Goal: Information Seeking & Learning: Learn about a topic

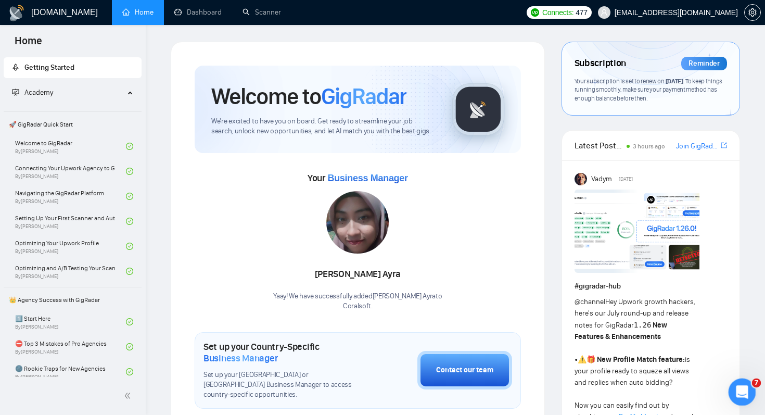
click at [740, 389] on icon "Open Intercom Messenger" at bounding box center [741, 390] width 17 height 17
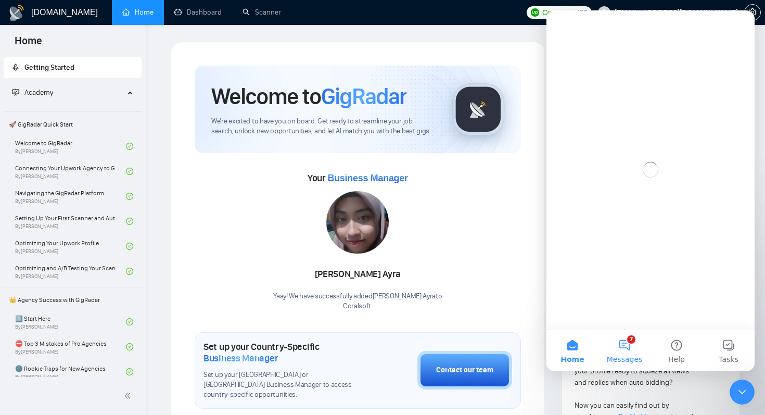
click at [636, 336] on button "7 Messages" at bounding box center [625, 351] width 52 height 42
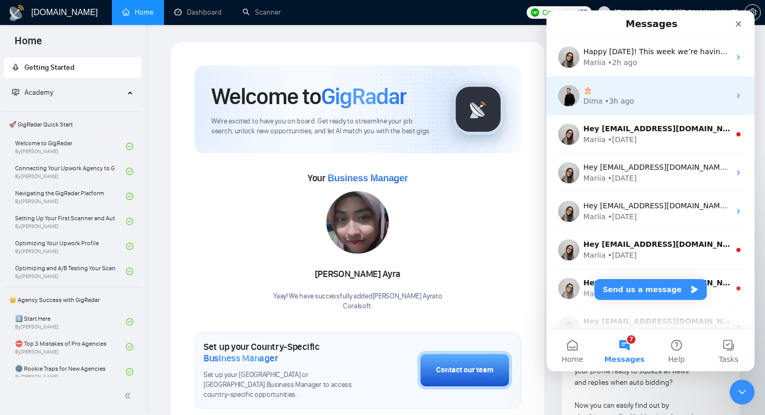
click at [646, 90] on div "🎂" at bounding box center [657, 90] width 147 height 11
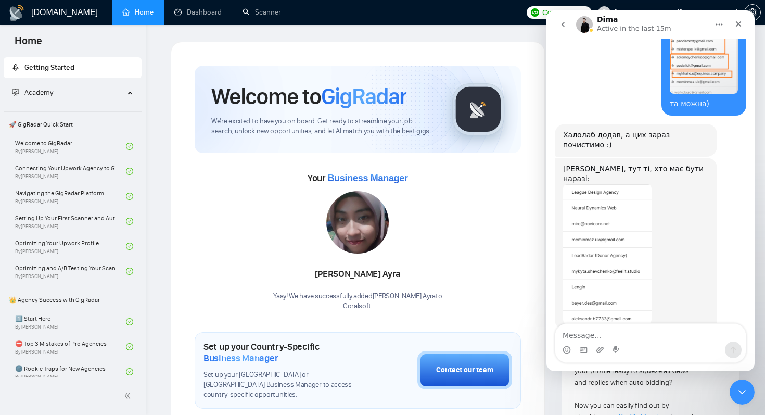
click at [624, 337] on textarea "Message…" at bounding box center [651, 333] width 191 height 18
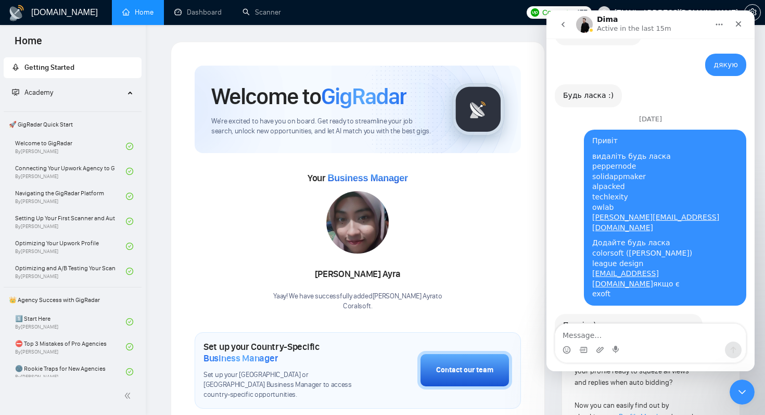
scroll to position [10569, 0]
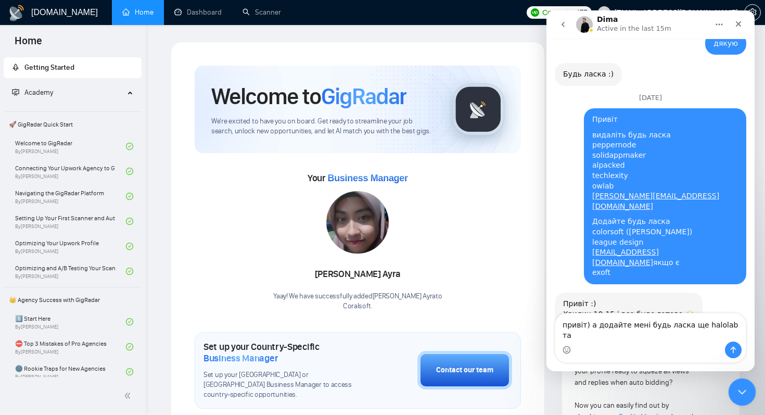
type textarea "привіт) а додайте мені будь ласка ще halolab та"
click at [739, 393] on icon "Close Intercom Messenger" at bounding box center [741, 390] width 12 height 12
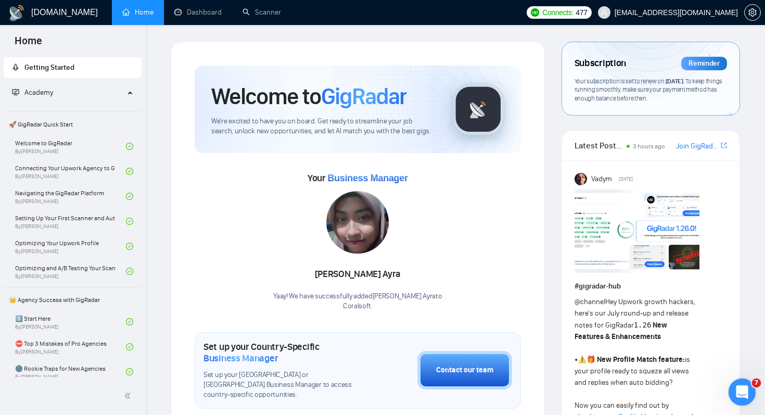
click at [738, 402] on div "Open Intercom Messenger" at bounding box center [741, 390] width 34 height 34
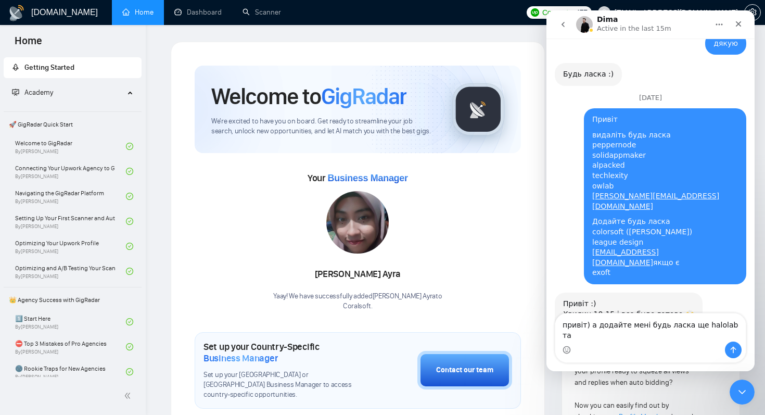
drag, startPoint x: 725, startPoint y: 334, endPoint x: 739, endPoint y: 335, distance: 14.1
click at [739, 335] on textarea "привіт) а додайте мені будь ласка ще halolab та" at bounding box center [651, 327] width 191 height 28
type textarea "привіт) а додайте мені будь ласка ще halolab"
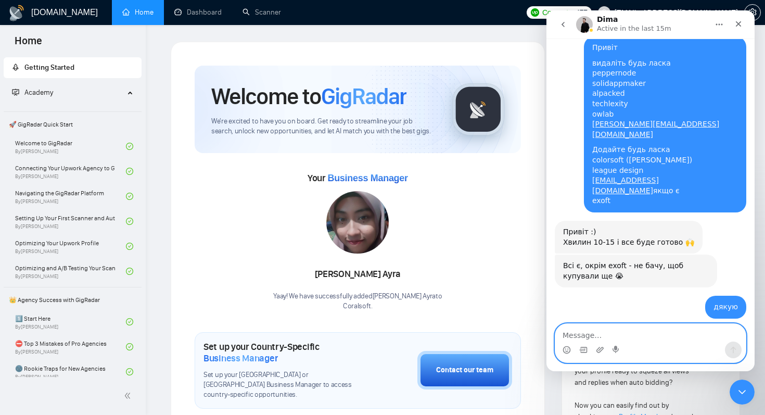
scroll to position [10642, 0]
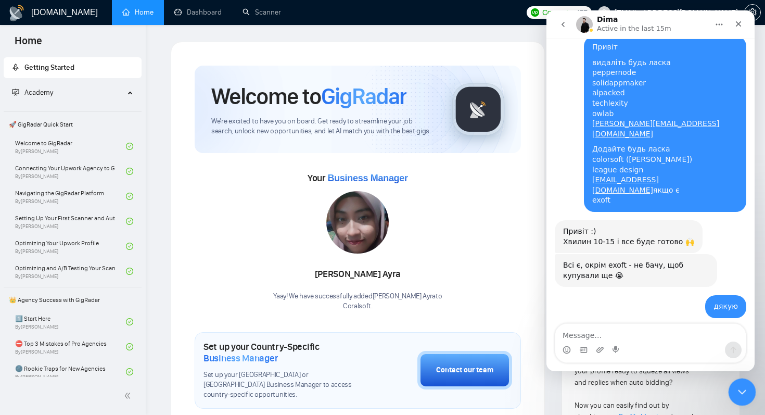
click at [735, 393] on icon "Close Intercom Messenger" at bounding box center [741, 390] width 12 height 12
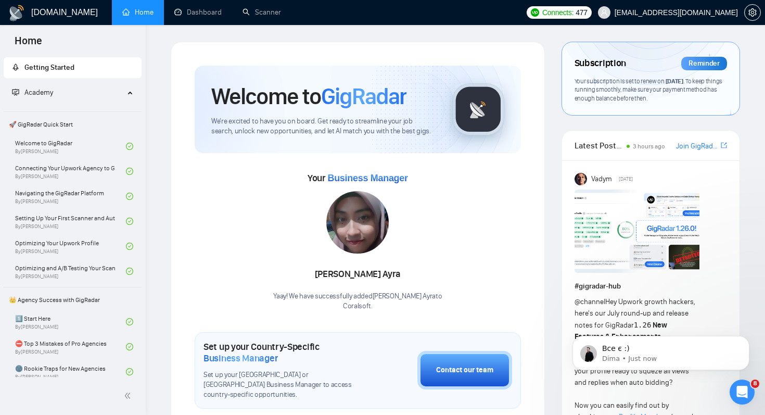
scroll to position [0, 0]
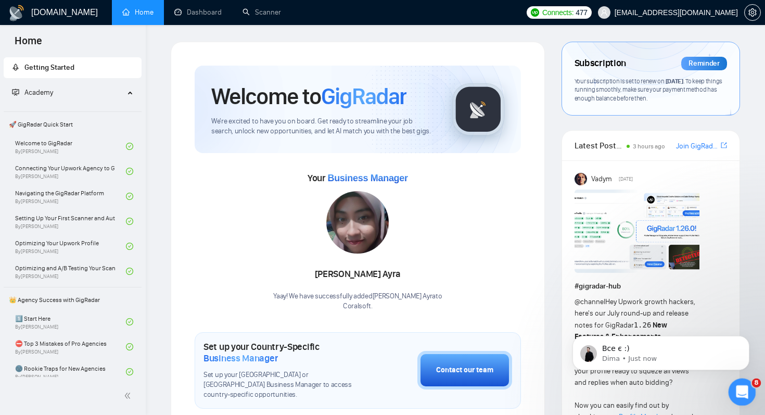
click at [741, 396] on icon "Open Intercom Messenger" at bounding box center [741, 390] width 17 height 17
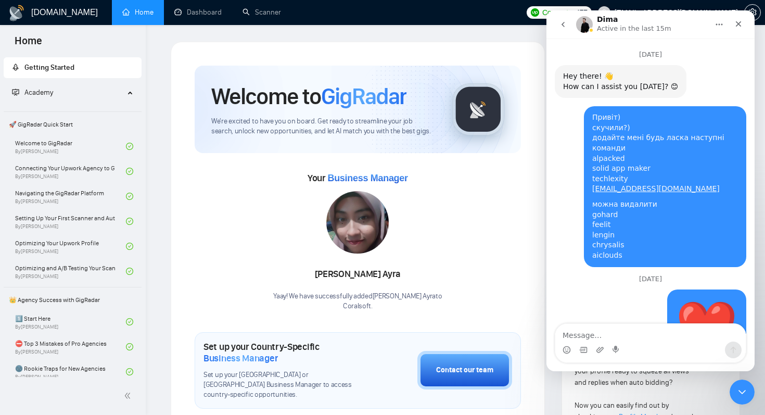
scroll to position [2, 0]
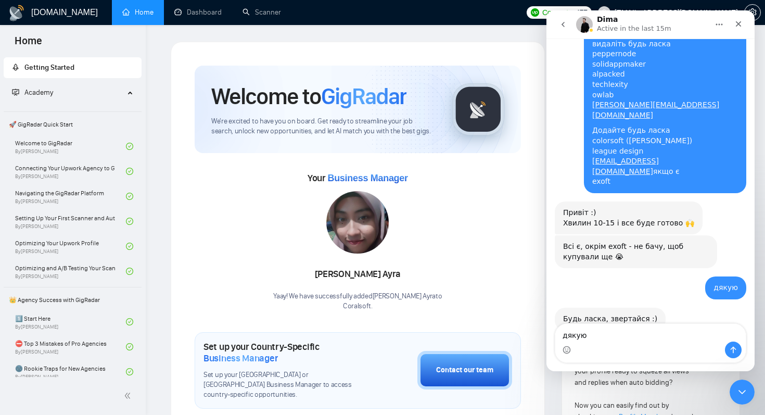
type textarea "дякую!"
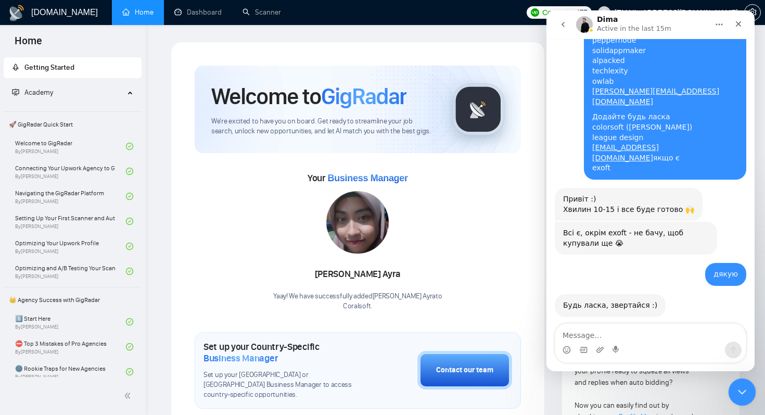
drag, startPoint x: 737, startPoint y: 388, endPoint x: 1452, endPoint y: 792, distance: 821.1
click at [736, 388] on icon "Close Intercom Messenger" at bounding box center [741, 390] width 12 height 12
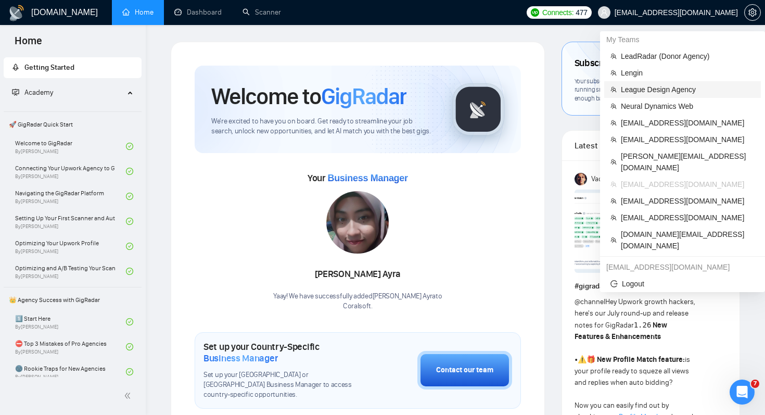
click at [686, 84] on span "League Design Agency" at bounding box center [688, 89] width 134 height 11
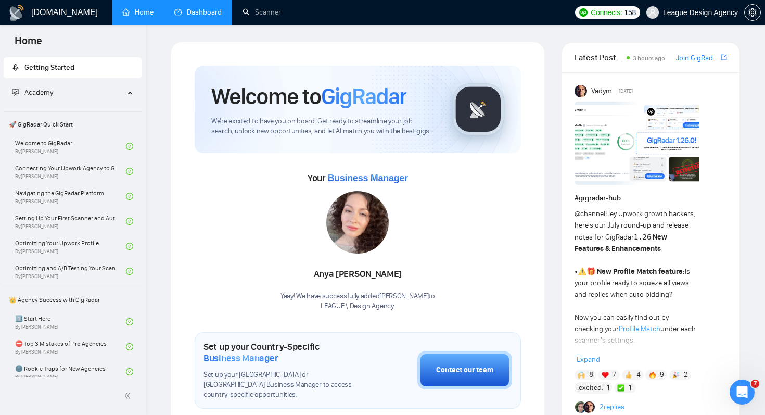
click at [204, 17] on link "Dashboard" at bounding box center [197, 12] width 47 height 9
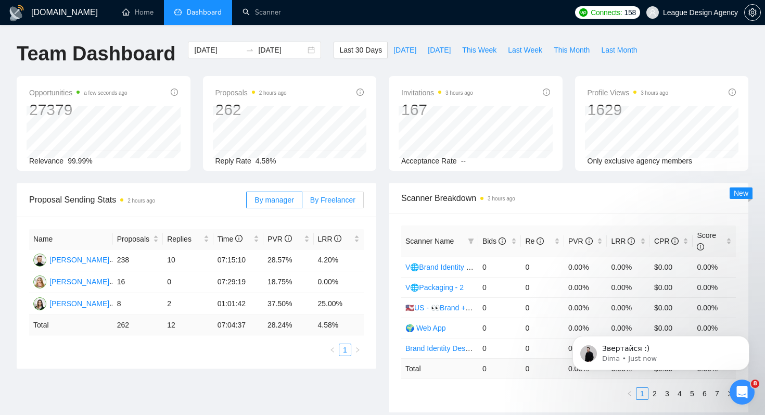
click at [356, 198] on label "By Freelancer" at bounding box center [332, 200] width 61 height 17
click at [302, 203] on input "By Freelancer" at bounding box center [302, 203] width 0 height 0
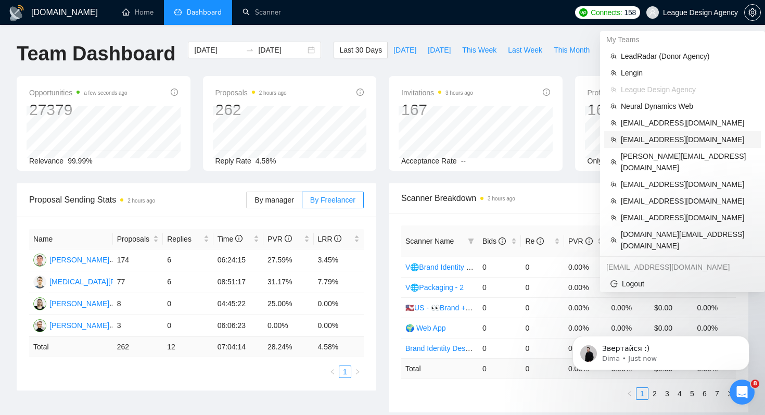
click at [680, 136] on span "[EMAIL_ADDRESS][DOMAIN_NAME]" at bounding box center [688, 139] width 134 height 11
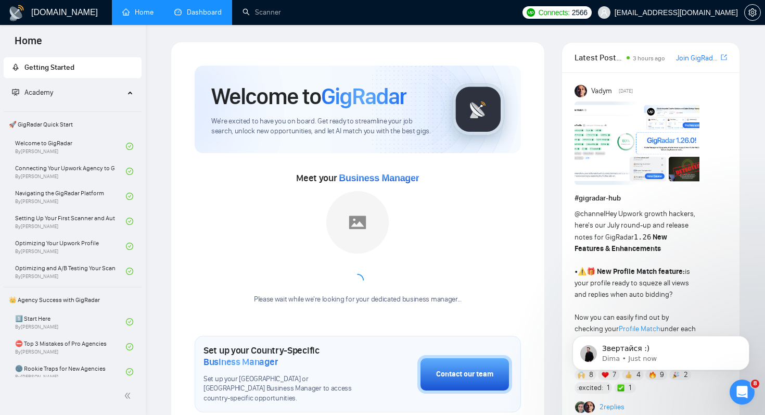
click at [211, 17] on link "Dashboard" at bounding box center [197, 12] width 47 height 9
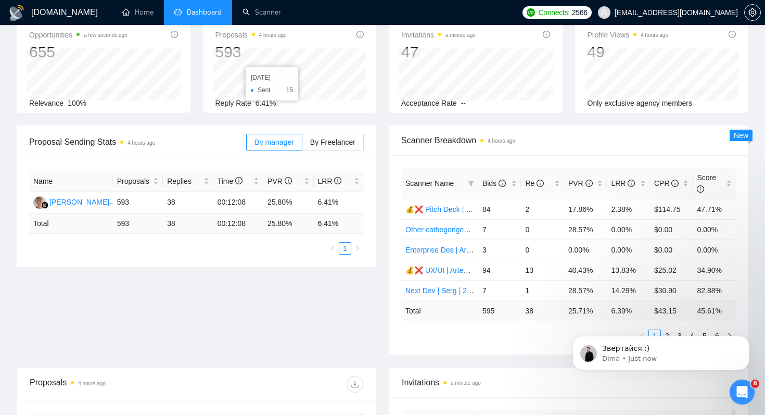
scroll to position [93, 0]
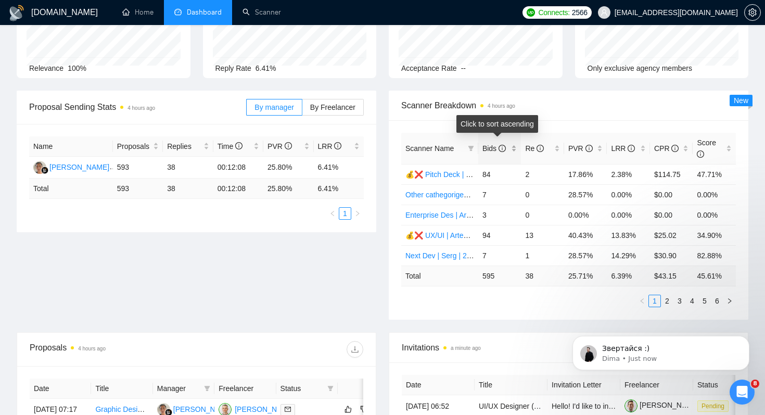
click at [491, 149] on span "Bids" at bounding box center [494, 148] width 23 height 8
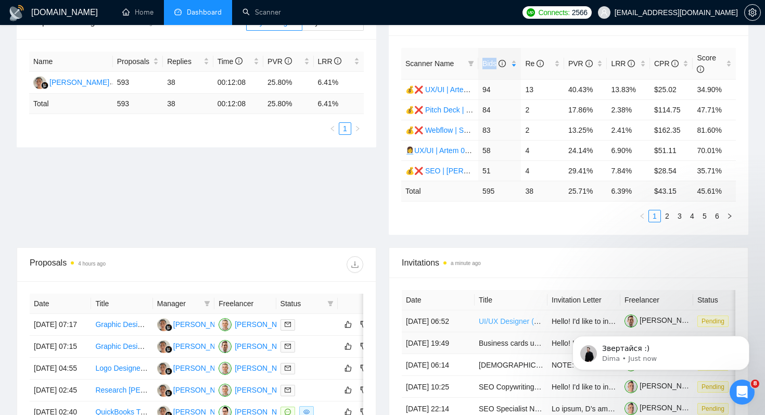
scroll to position [180, 0]
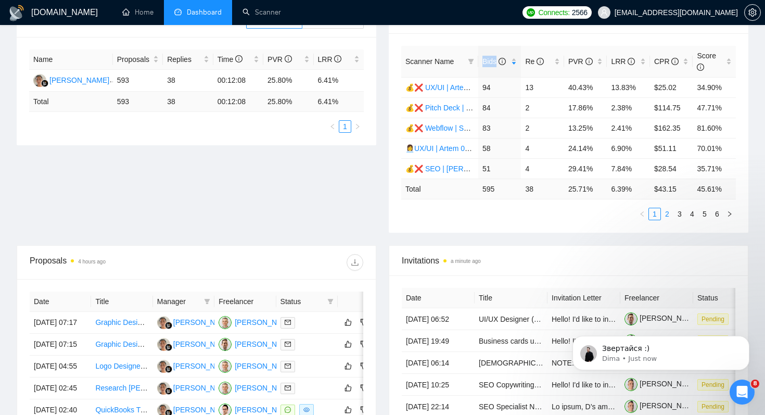
click at [665, 213] on link "2" at bounding box center [667, 213] width 11 height 11
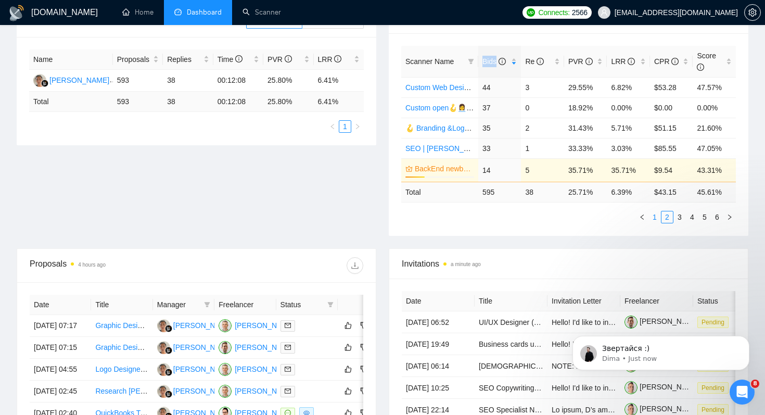
click at [654, 218] on link "1" at bounding box center [654, 216] width 11 height 11
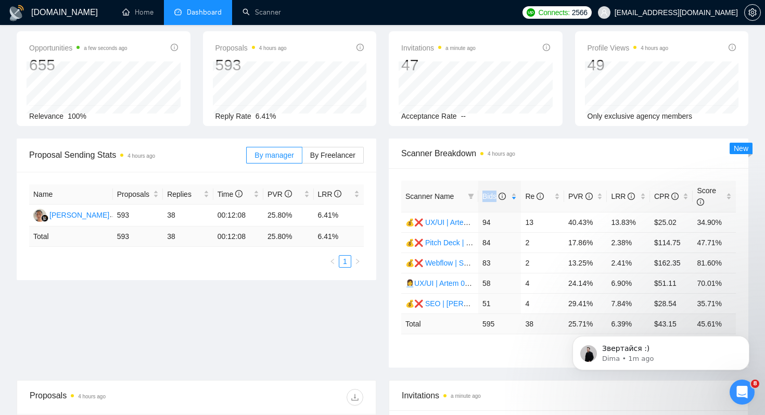
scroll to position [0, 0]
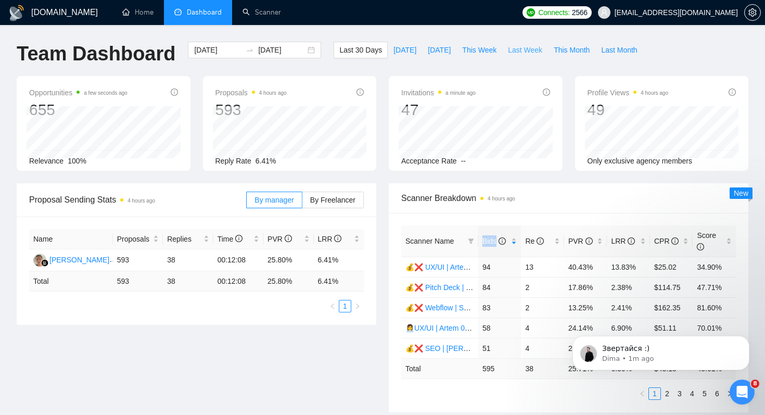
click at [514, 57] on button "Last Week" at bounding box center [525, 50] width 46 height 17
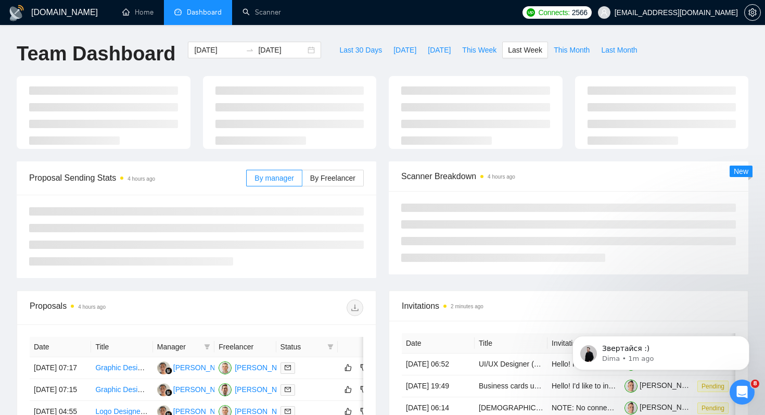
type input "2025-09-15"
type input "2025-09-21"
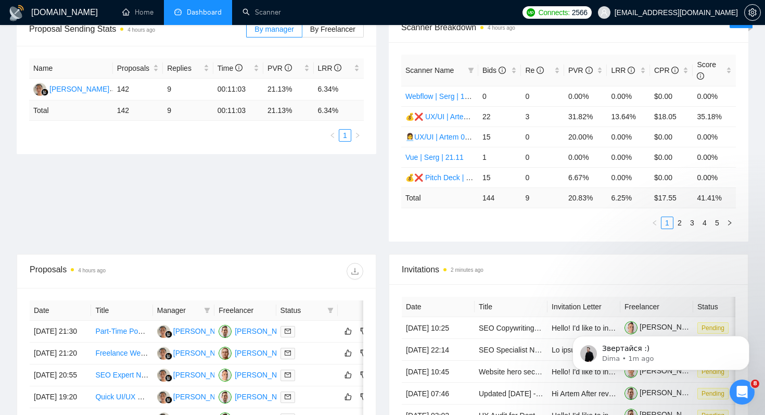
scroll to position [173, 0]
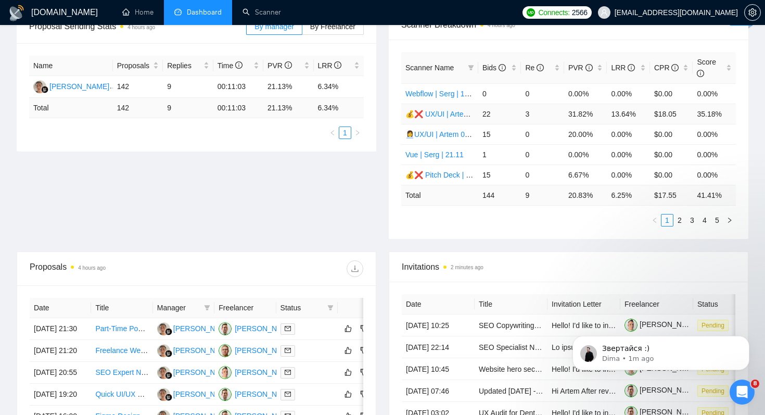
click at [441, 116] on link "💰❌ UX/UI | Artem | 27.11 тимчасово вимкнула" at bounding box center [486, 114] width 160 height 8
click at [439, 134] on link "👩‍💼UX/UI | Artem 06/05 changed start" at bounding box center [466, 134] width 120 height 8
click at [677, 223] on link "2" at bounding box center [679, 220] width 11 height 11
click at [693, 222] on link "3" at bounding box center [692, 220] width 11 height 11
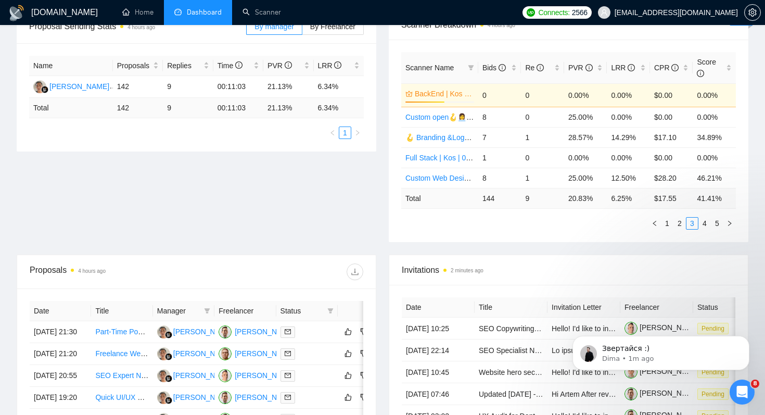
click at [658, 248] on div "Proposal Sending Stats 4 hours ago By manager By Freelancer Name Proposals Repl…" at bounding box center [382, 132] width 745 height 245
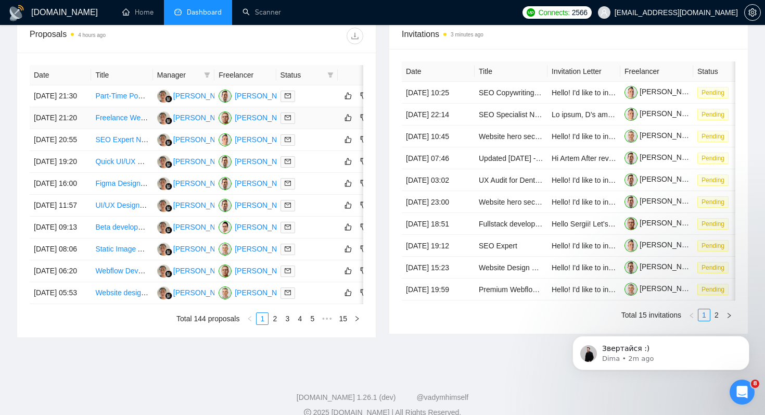
scroll to position [331, 0]
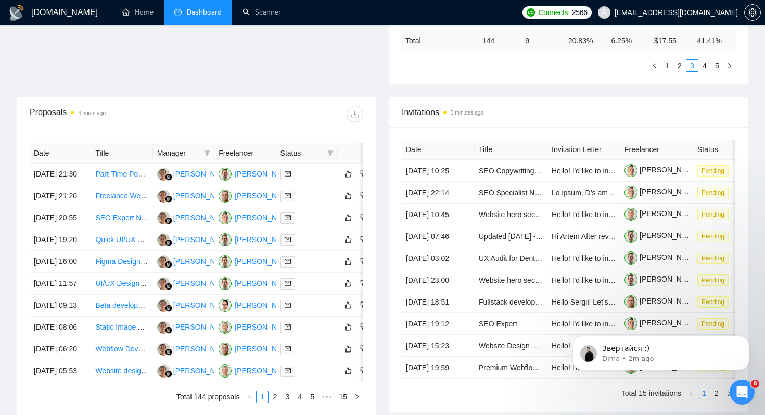
click at [316, 148] on span "Status" at bounding box center [302, 152] width 43 height 11
click at [332, 155] on icon "filter" at bounding box center [330, 153] width 6 height 6
click at [307, 175] on span "Chat" at bounding box center [298, 173] width 20 height 8
checkbox input "true"
click at [317, 207] on button "OK" at bounding box center [322, 210] width 19 height 12
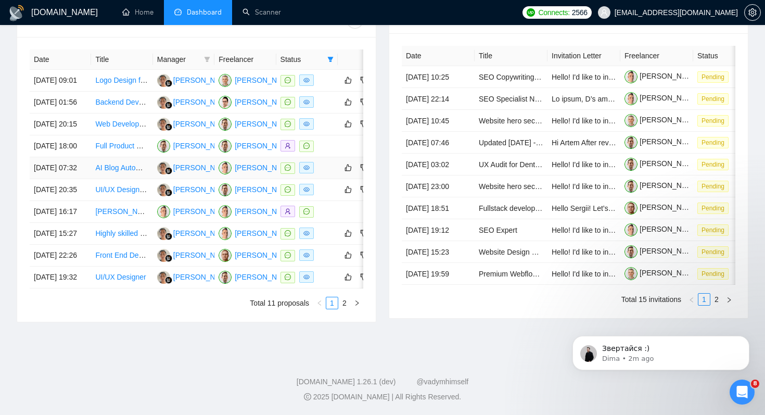
scroll to position [472, 0]
click at [122, 194] on link "UI/UX Designer - Build Design System from Prototype Using Chakra UI" at bounding box center [210, 189] width 230 height 8
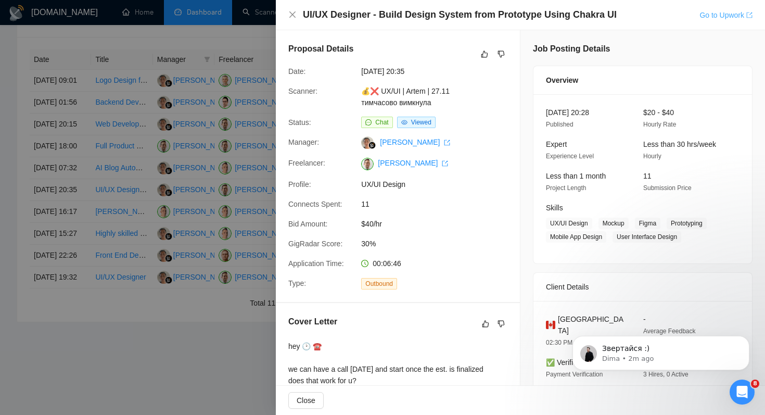
click at [728, 16] on link "Go to Upwork" at bounding box center [726, 15] width 53 height 8
click at [173, 378] on div at bounding box center [382, 207] width 765 height 415
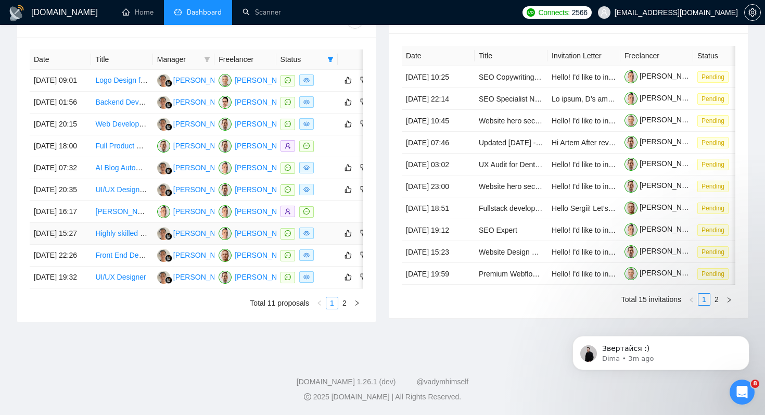
click at [132, 237] on link "Highly skilled and strategic SEO expert" at bounding box center [158, 233] width 126 height 8
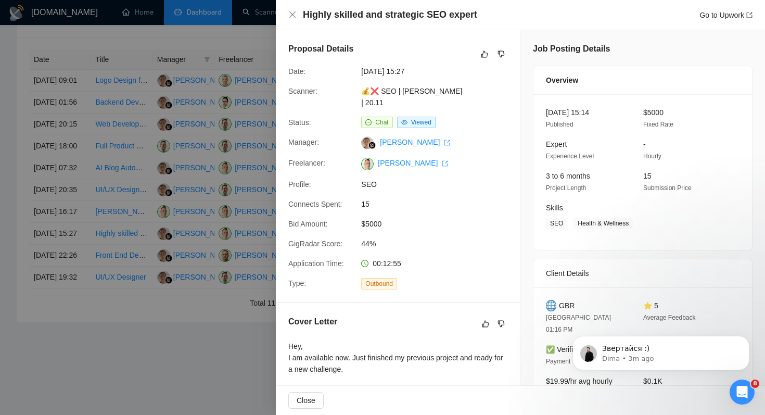
click at [117, 368] on div at bounding box center [382, 207] width 765 height 415
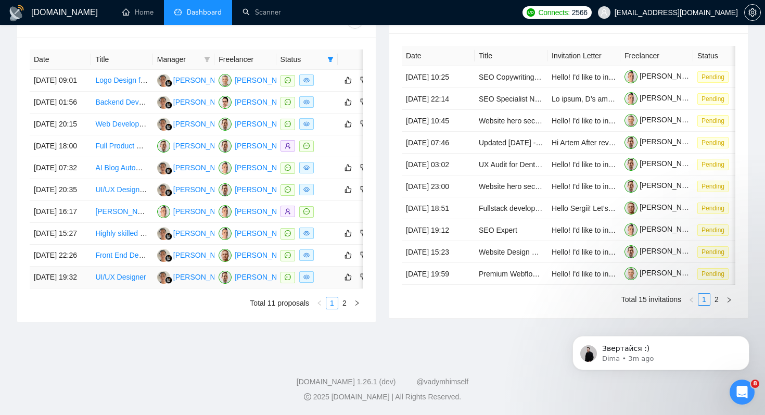
click at [126, 281] on link "UI/UX Designer" at bounding box center [120, 277] width 51 height 8
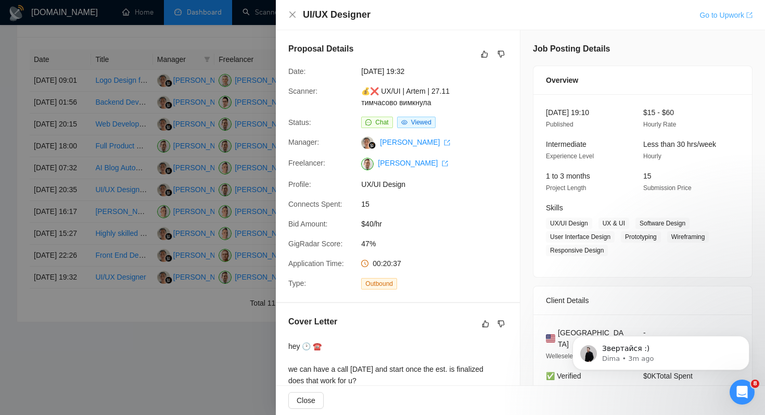
click at [727, 16] on link "Go to Upwork" at bounding box center [726, 15] width 53 height 8
click at [194, 375] on div at bounding box center [382, 207] width 765 height 415
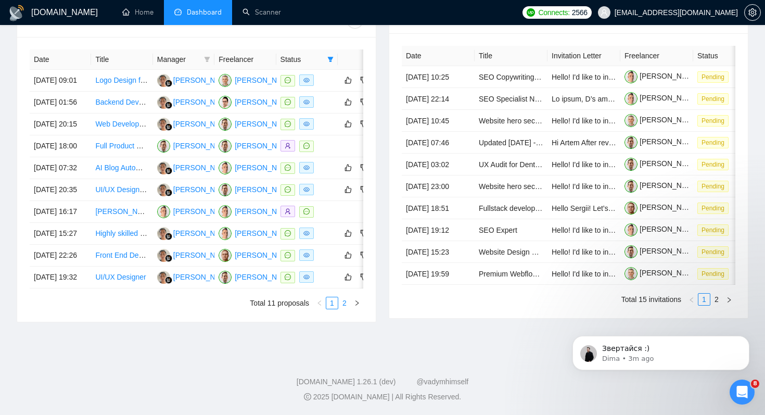
click at [346, 309] on link "2" at bounding box center [344, 302] width 11 height 11
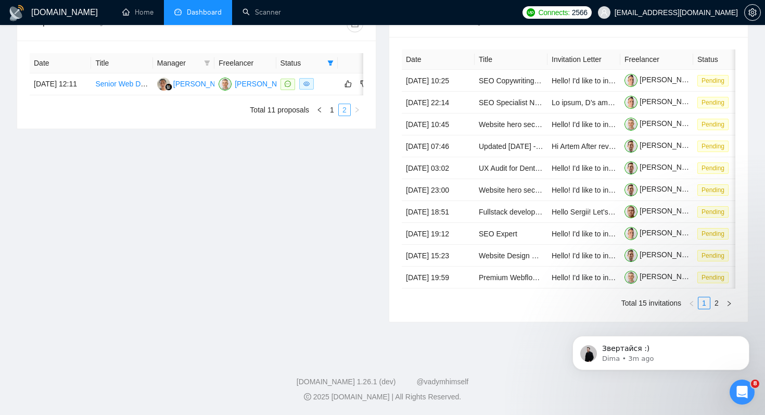
scroll to position [400, 0]
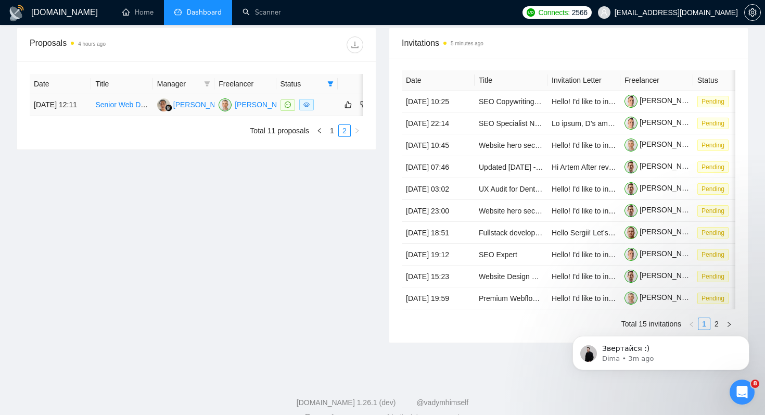
click at [119, 109] on link "Senior Web Designer Needed for Web and UX Tasks" at bounding box center [180, 104] width 171 height 8
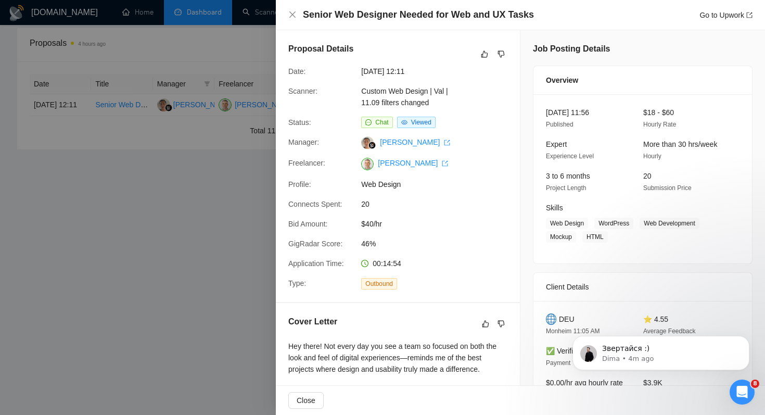
click at [227, 220] on div at bounding box center [382, 207] width 765 height 415
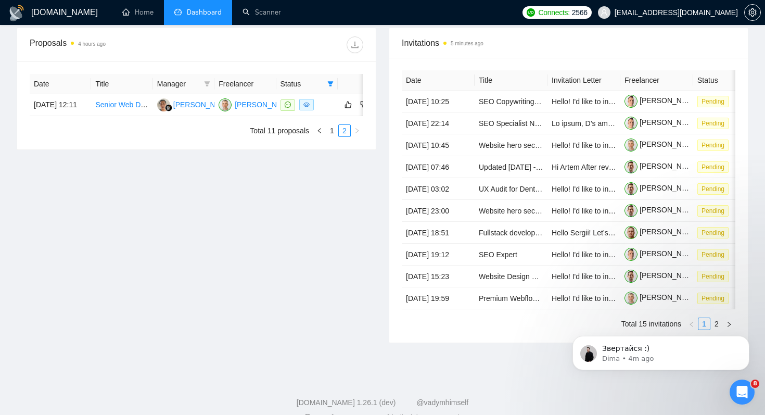
scroll to position [478, 0]
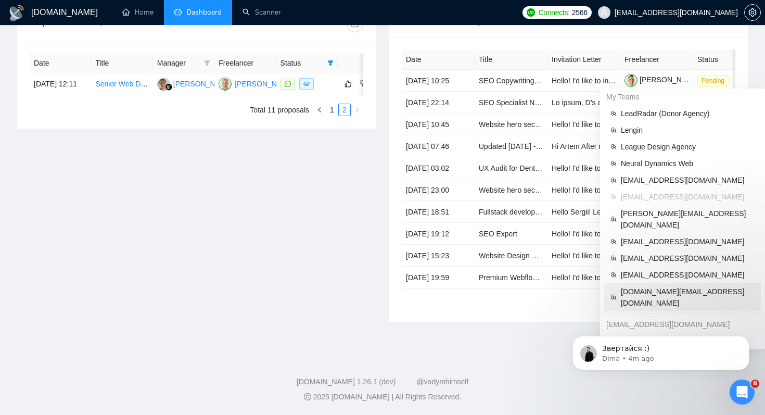
click at [649, 286] on span "[DOMAIN_NAME][EMAIL_ADDRESS][DOMAIN_NAME]" at bounding box center [688, 297] width 134 height 23
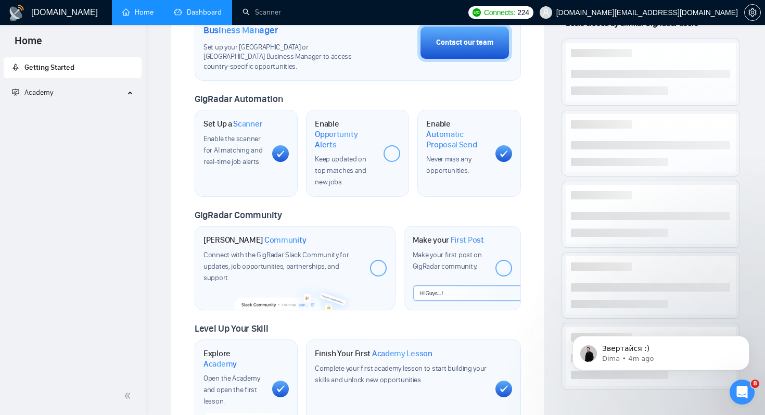
scroll to position [447, 0]
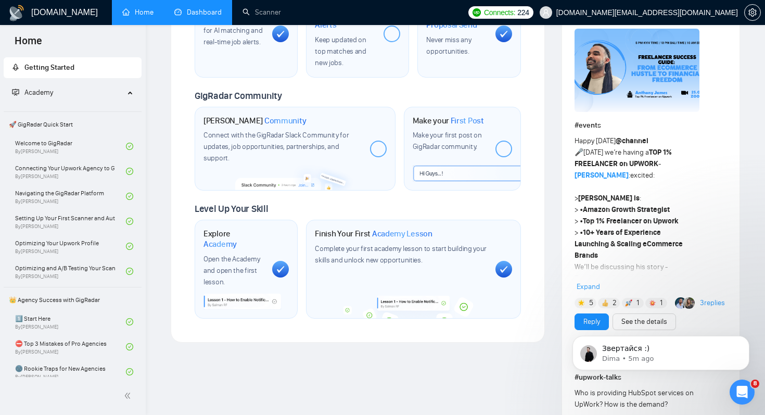
click at [204, 17] on link "Dashboard" at bounding box center [197, 12] width 47 height 9
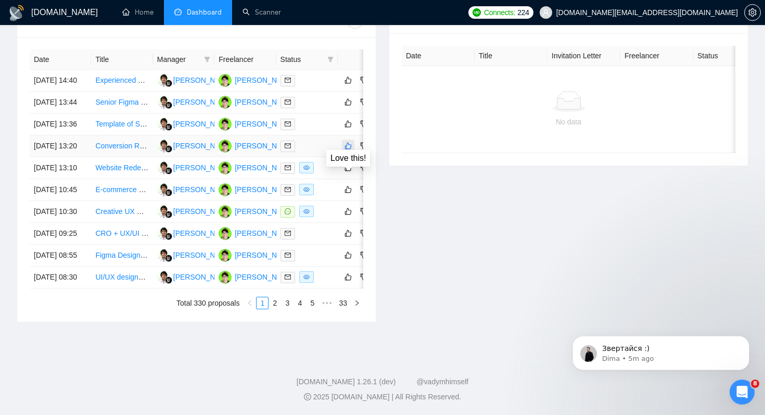
scroll to position [470, 0]
click at [125, 216] on link "Creative UX Designer Needed for Innovative Projects" at bounding box center [181, 211] width 172 height 8
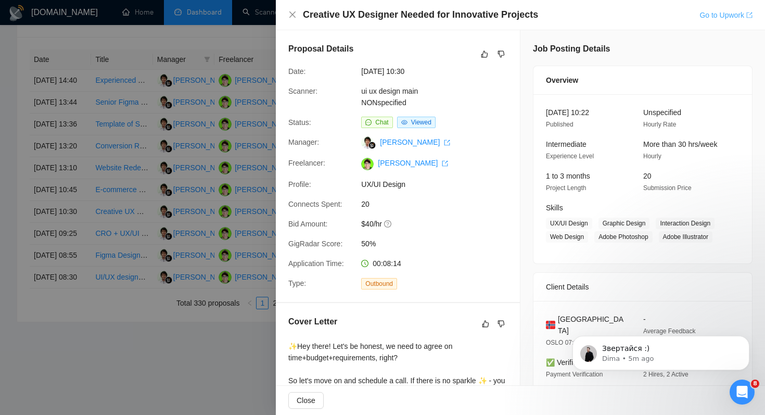
click at [727, 12] on link "Go to Upwork" at bounding box center [726, 15] width 53 height 8
click at [213, 216] on div at bounding box center [382, 207] width 765 height 415
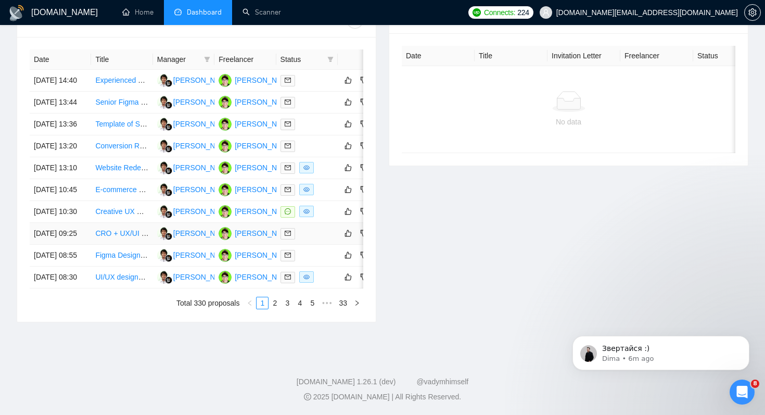
scroll to position [344, 0]
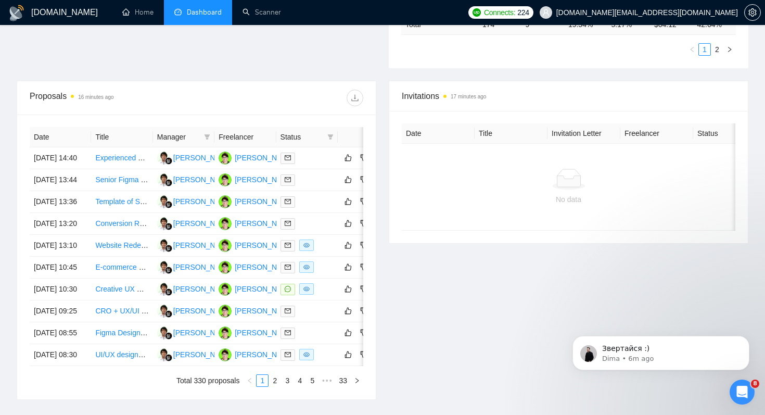
click at [302, 140] on span "Status" at bounding box center [302, 136] width 43 height 11
click at [333, 134] on icon "filter" at bounding box center [331, 136] width 6 height 5
click at [314, 158] on span "Chat" at bounding box center [305, 156] width 50 height 11
checkbox input "true"
click at [321, 195] on span "OK" at bounding box center [322, 193] width 10 height 11
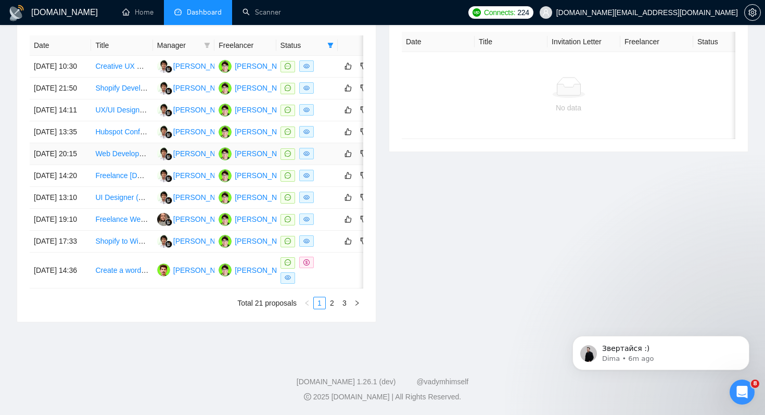
scroll to position [460, 0]
click at [114, 201] on link "UI Designer (Light SaaS Modernization)" at bounding box center [159, 197] width 129 height 8
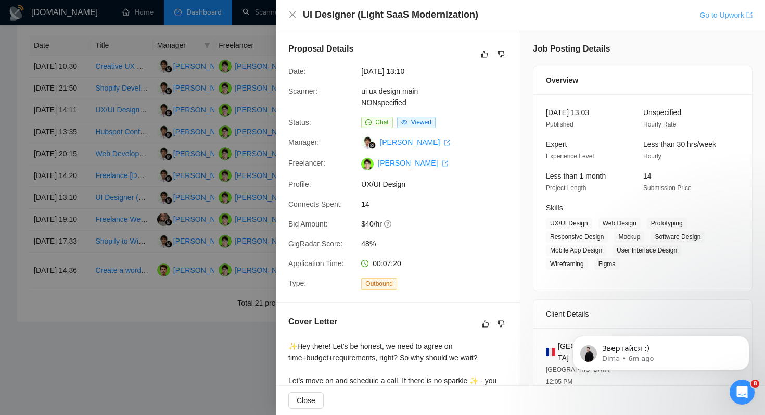
click at [730, 15] on link "Go to Upwork" at bounding box center [726, 15] width 53 height 8
click at [197, 190] on div at bounding box center [382, 207] width 765 height 415
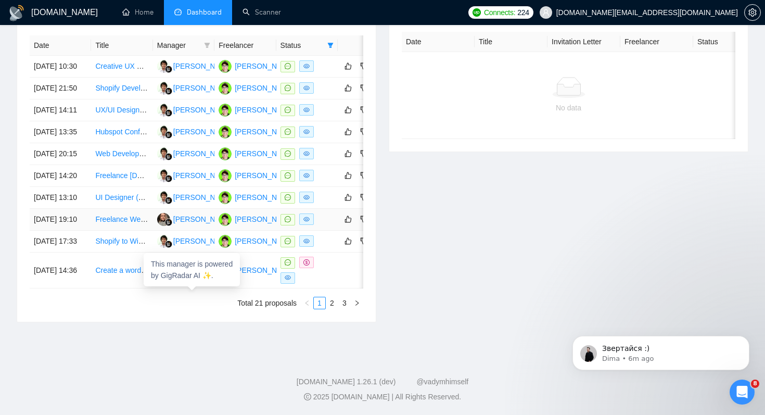
scroll to position [512, 0]
click at [488, 184] on div "Invitations 17 minutes ago Date Title Invitation Letter Freelancer Status No da…" at bounding box center [569, 155] width 372 height 333
click at [330, 309] on link "2" at bounding box center [331, 302] width 11 height 11
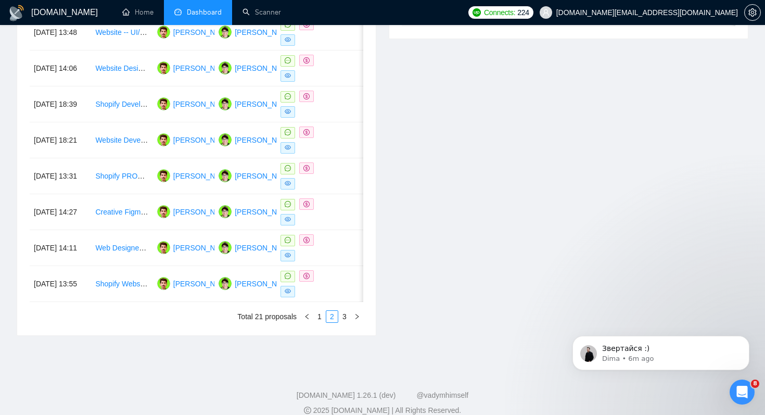
scroll to position [560, 0]
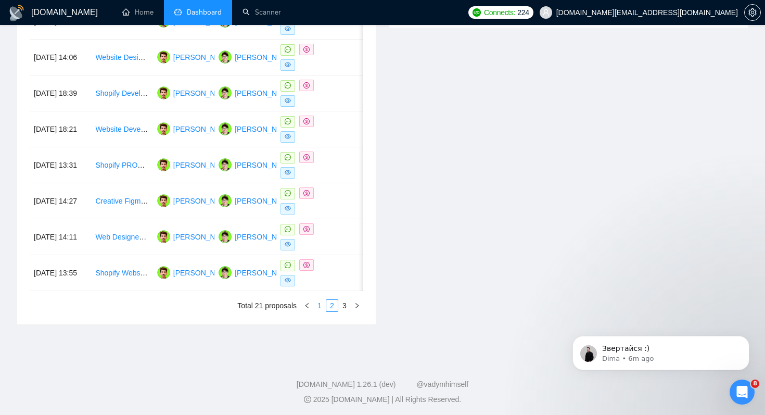
click at [320, 308] on link "1" at bounding box center [319, 305] width 11 height 11
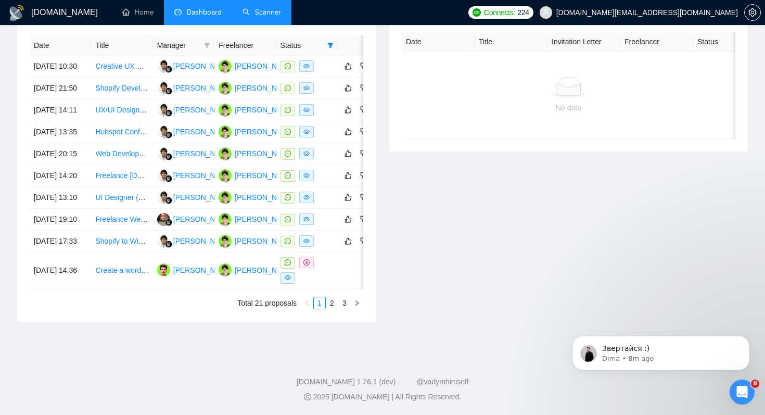
scroll to position [524, 0]
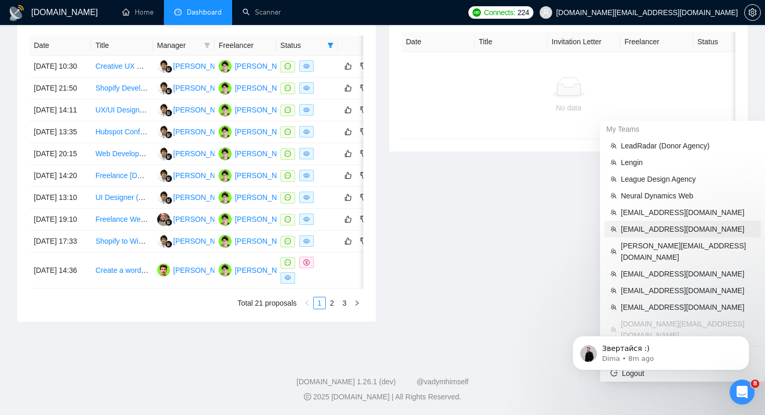
click at [662, 223] on span "[EMAIL_ADDRESS][DOMAIN_NAME]" at bounding box center [688, 228] width 134 height 11
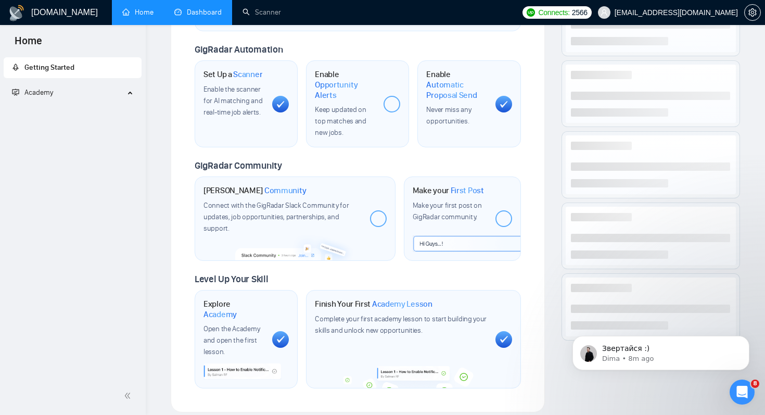
scroll to position [447, 0]
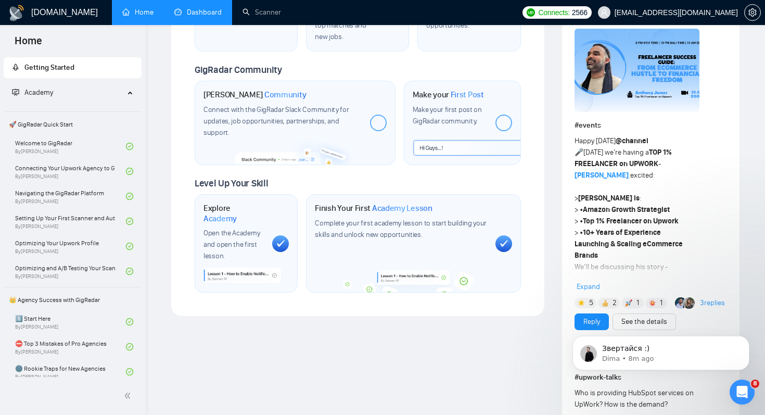
click at [208, 17] on link "Dashboard" at bounding box center [197, 12] width 47 height 9
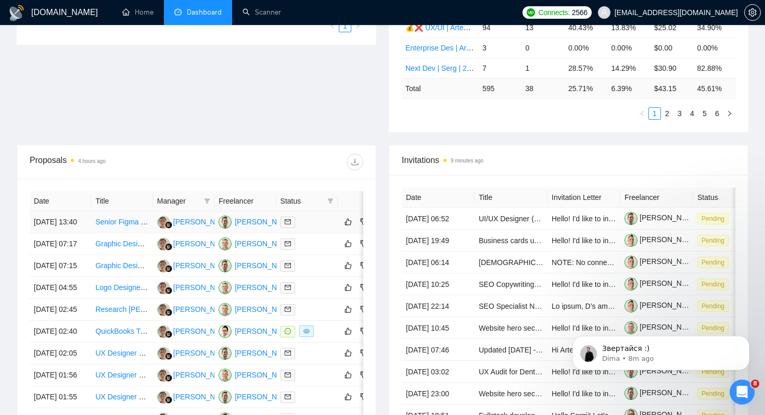
scroll to position [293, 0]
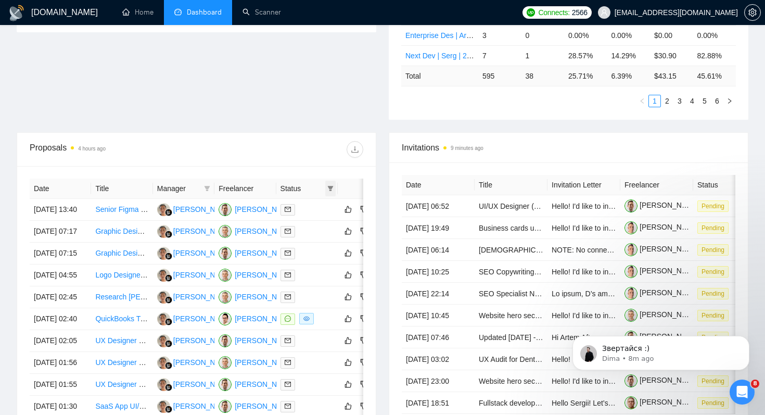
click at [331, 188] on icon "filter" at bounding box center [330, 188] width 6 height 6
click at [318, 209] on span "Chat" at bounding box center [305, 209] width 50 height 11
checkbox input "true"
click at [324, 243] on span "OK" at bounding box center [322, 246] width 10 height 11
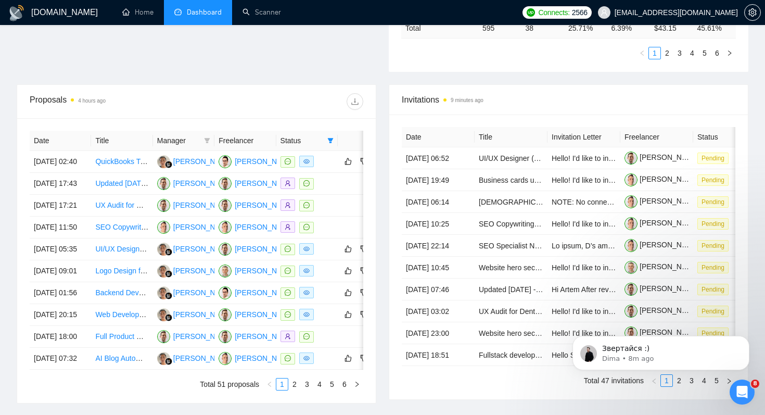
scroll to position [392, 0]
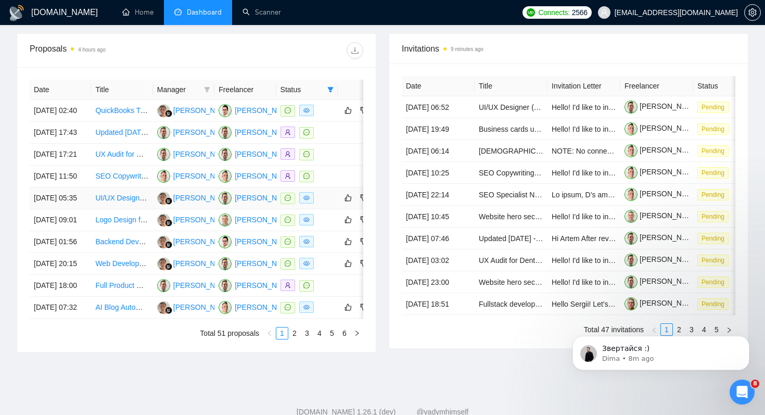
click at [65, 209] on td "[DATE] 05:35" at bounding box center [60, 198] width 61 height 22
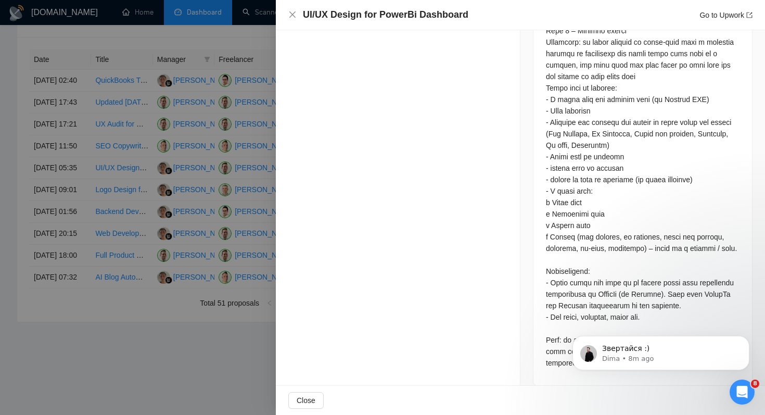
scroll to position [471, 0]
click at [747, 340] on icon "Dismiss notification" at bounding box center [747, 339] width 6 height 6
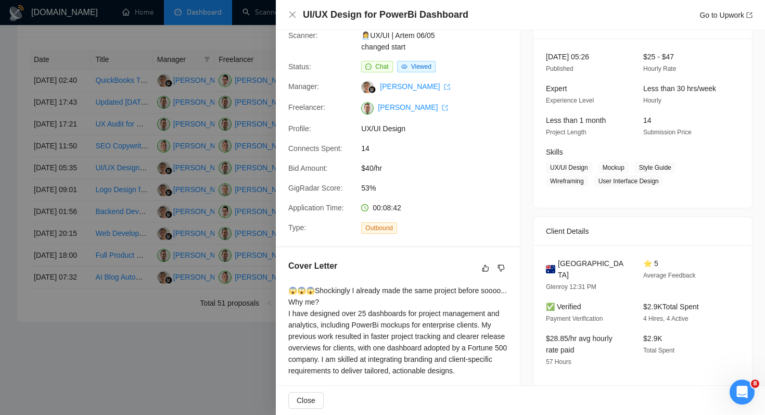
scroll to position [53, 0]
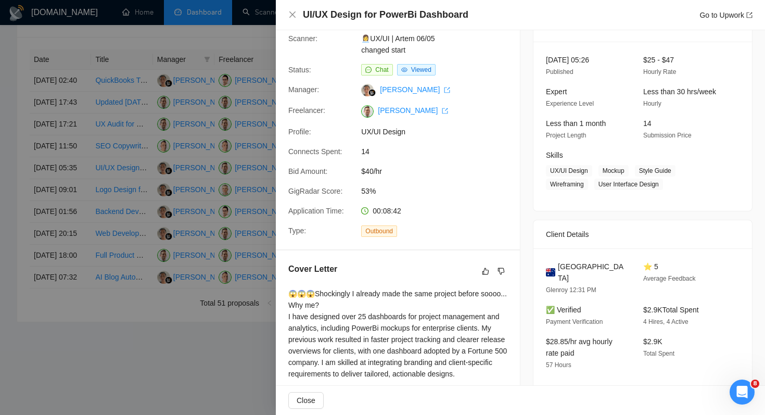
click at [266, 69] on div at bounding box center [382, 207] width 765 height 415
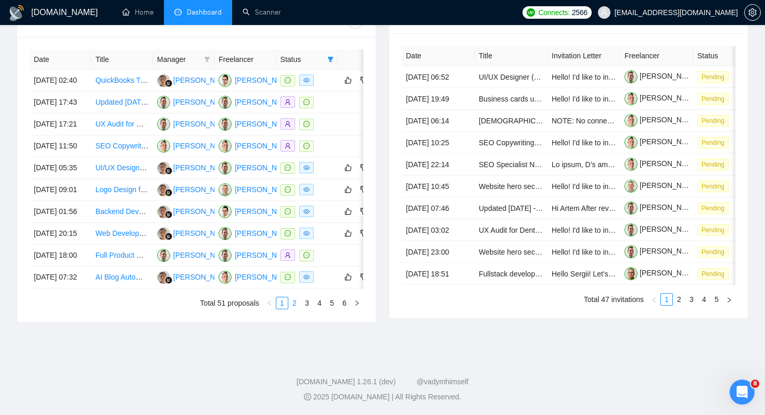
click at [293, 309] on link "2" at bounding box center [294, 302] width 11 height 11
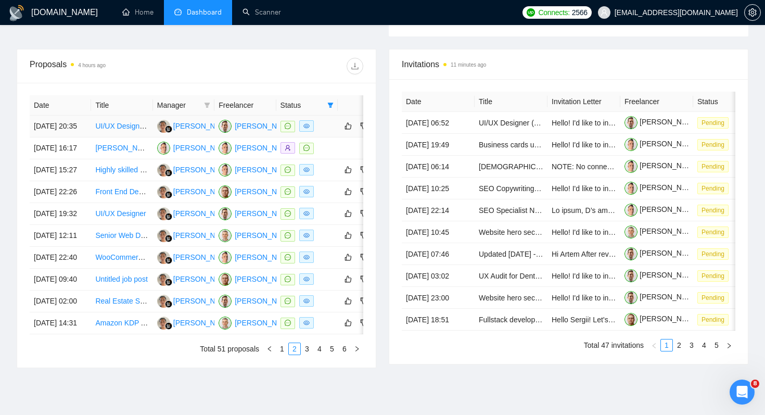
scroll to position [387, 0]
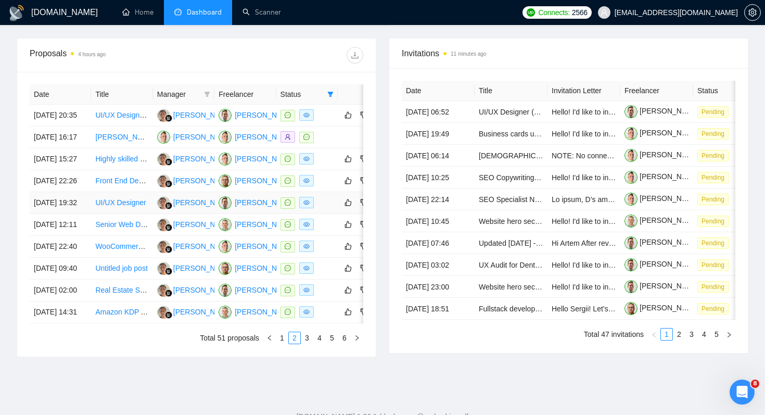
click at [124, 207] on link "UI/UX Designer" at bounding box center [120, 202] width 51 height 8
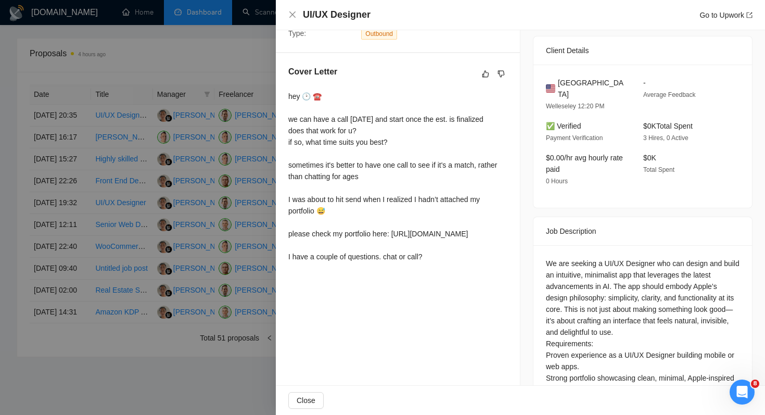
scroll to position [247, 0]
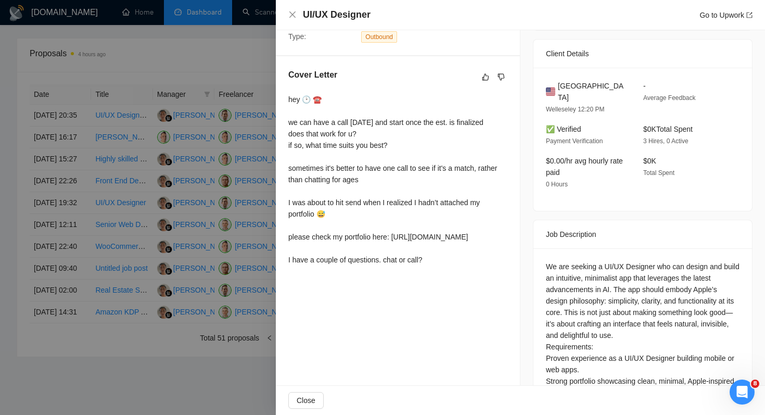
click at [474, 236] on div "hey 🕑 ☎️ we can have a call today and start once the est. is finalized does tha…" at bounding box center [397, 180] width 219 height 172
click at [422, 297] on div "Proposal Details Date: 16 Sep, 2025 19:32 Scanner: 💰❌ UX/UI | Artem | 27.11 тим…" at bounding box center [398, 151] width 245 height 736
click at [233, 67] on div at bounding box center [382, 207] width 765 height 415
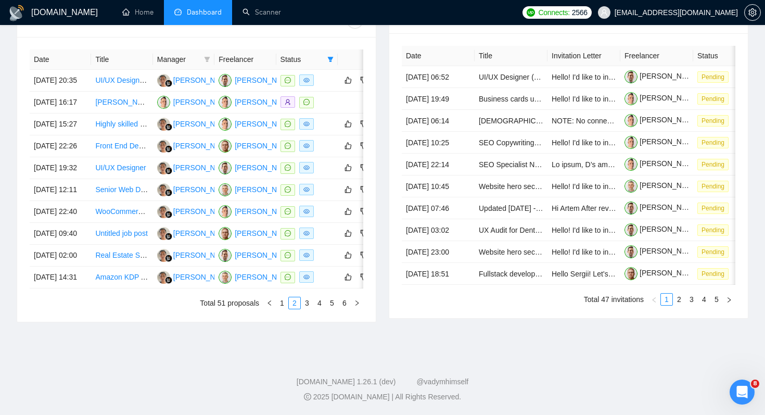
scroll to position [521, 0]
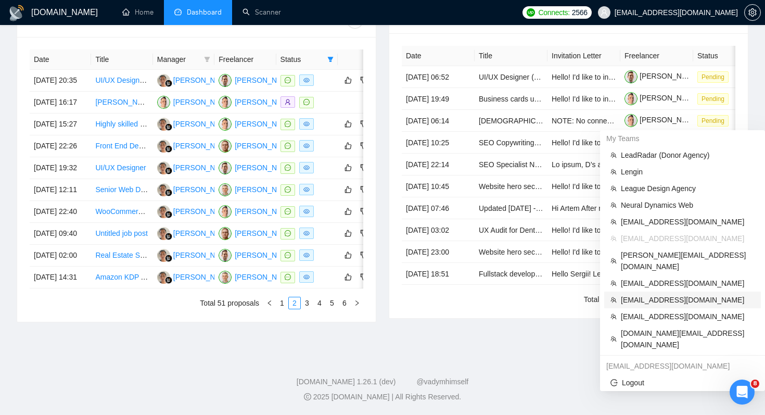
click at [702, 294] on span "[EMAIL_ADDRESS][DOMAIN_NAME]" at bounding box center [688, 299] width 134 height 11
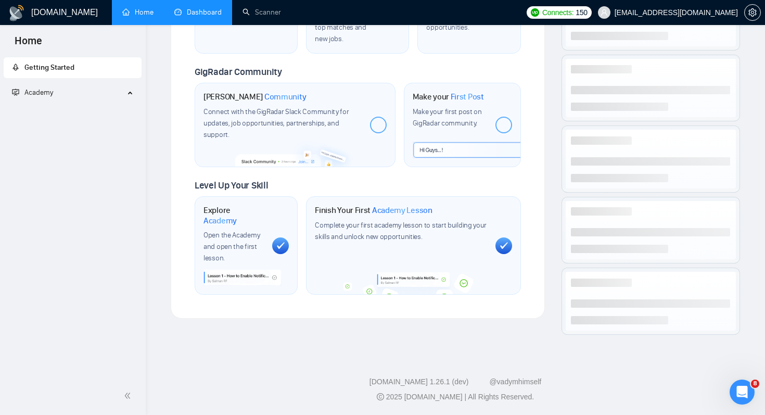
scroll to position [475, 0]
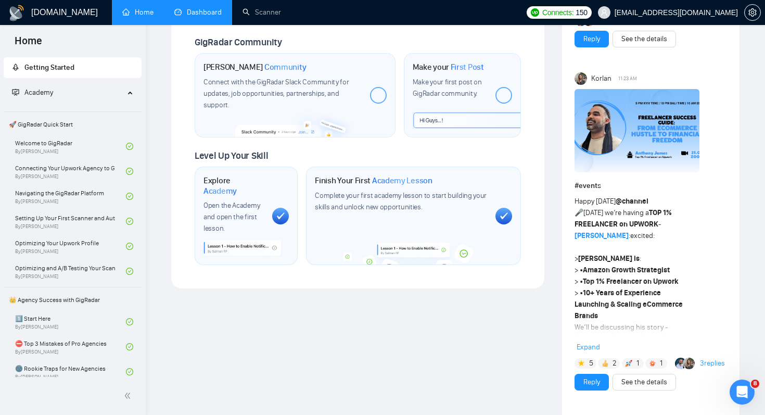
click at [198, 12] on link "Dashboard" at bounding box center [197, 12] width 47 height 9
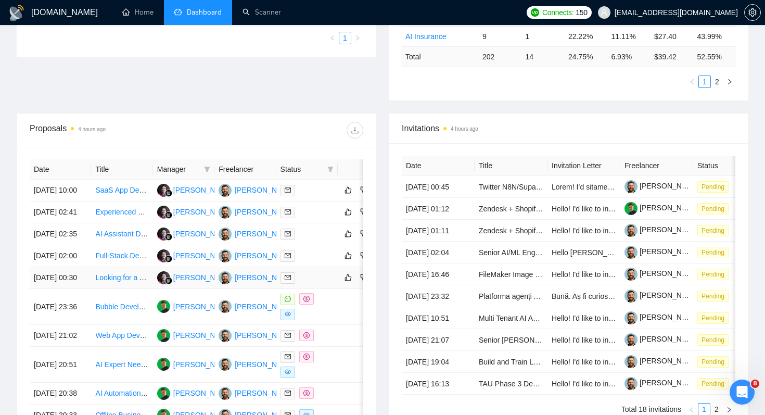
scroll to position [307, 0]
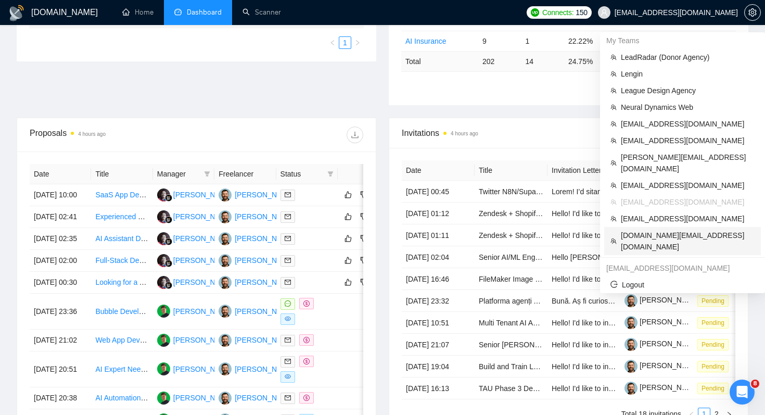
click at [687, 230] on span "[DOMAIN_NAME][EMAIL_ADDRESS][DOMAIN_NAME]" at bounding box center [688, 241] width 134 height 23
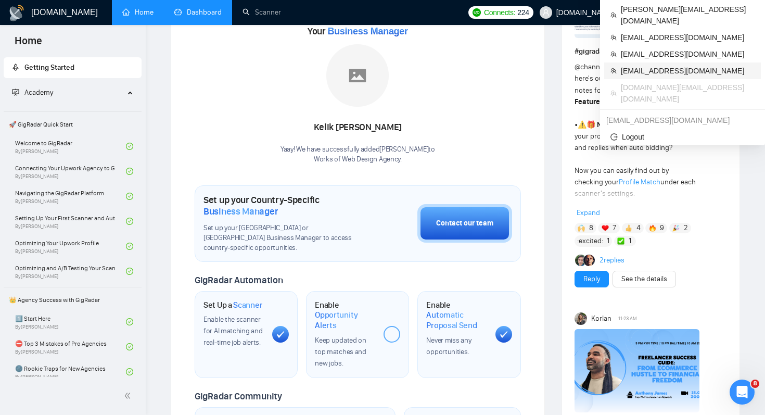
scroll to position [145, 0]
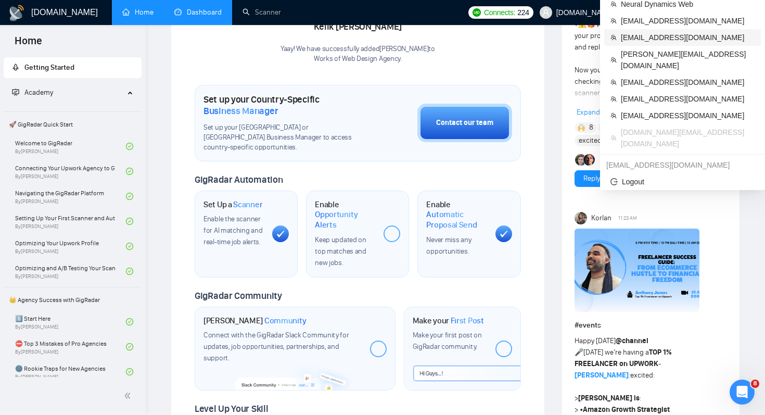
click at [655, 36] on span "[EMAIL_ADDRESS][DOMAIN_NAME]" at bounding box center [688, 37] width 134 height 11
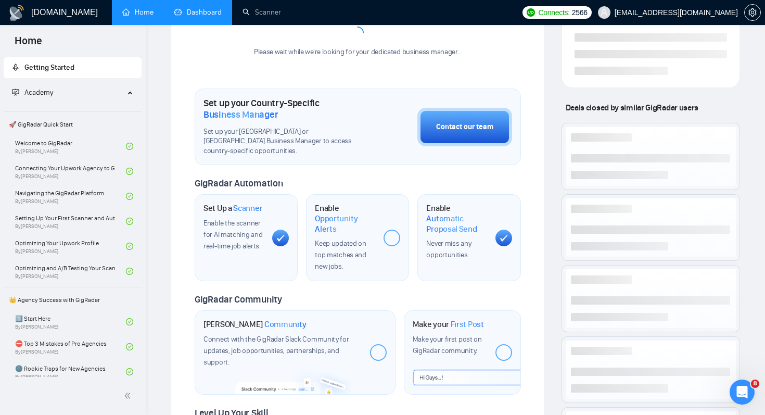
scroll to position [104, 0]
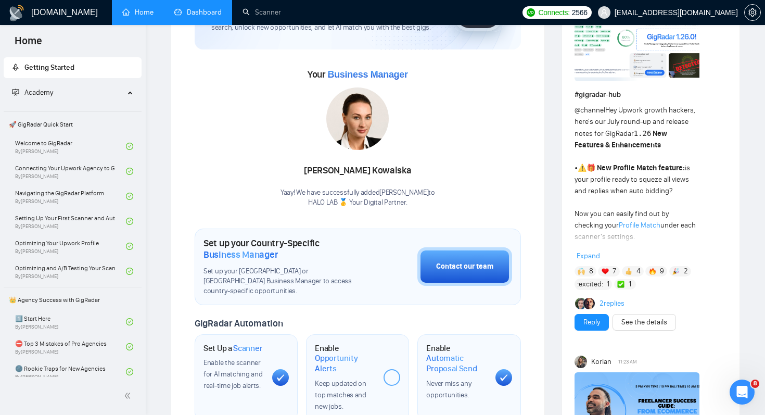
click at [194, 16] on link "Dashboard" at bounding box center [197, 12] width 47 height 9
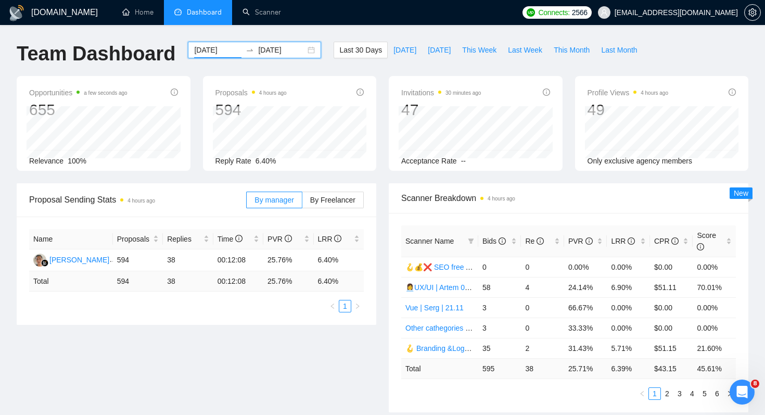
click at [205, 48] on input "2025-08-24" at bounding box center [217, 49] width 47 height 11
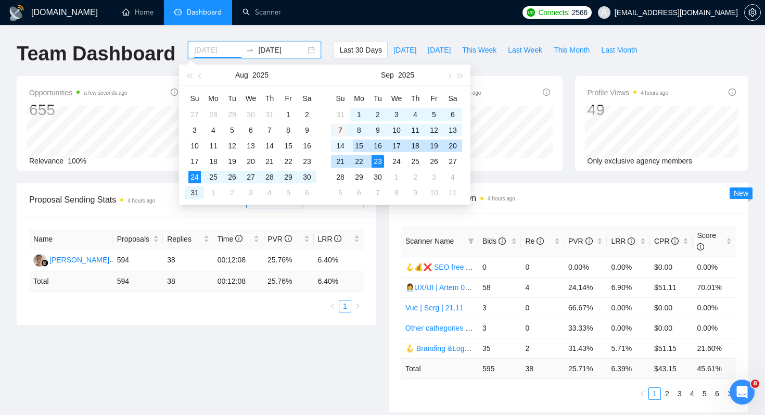
type input "2025-09-07"
click at [339, 130] on div "7" at bounding box center [340, 130] width 12 height 12
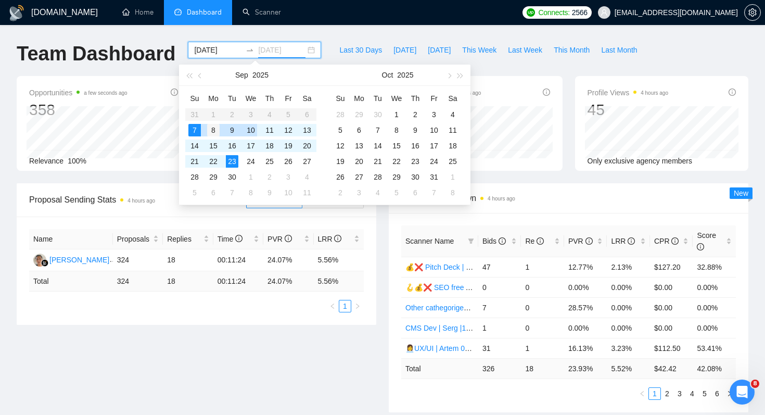
type input "2025-09-08"
click at [212, 125] on div "8" at bounding box center [213, 130] width 12 height 12
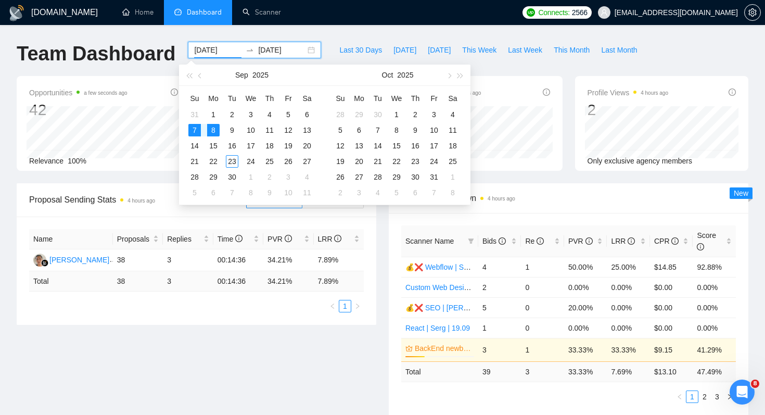
click at [209, 45] on input "2025-09-07" at bounding box center [217, 49] width 47 height 11
type input "2025-09-08"
click at [215, 134] on div "8" at bounding box center [213, 130] width 12 height 12
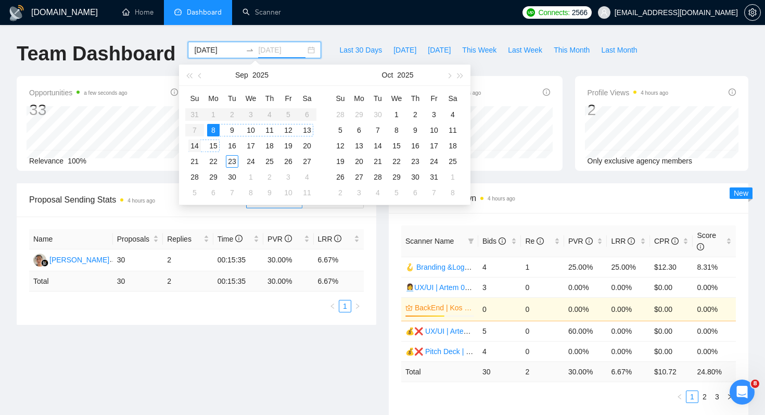
type input "2025-09-14"
click at [195, 148] on div "14" at bounding box center [194, 146] width 12 height 12
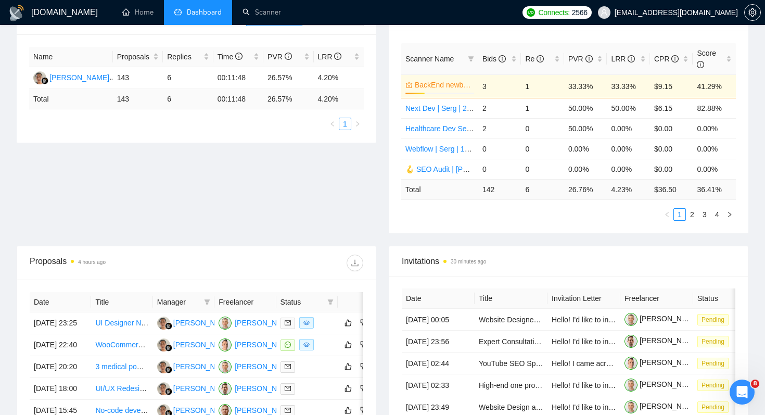
scroll to position [217, 0]
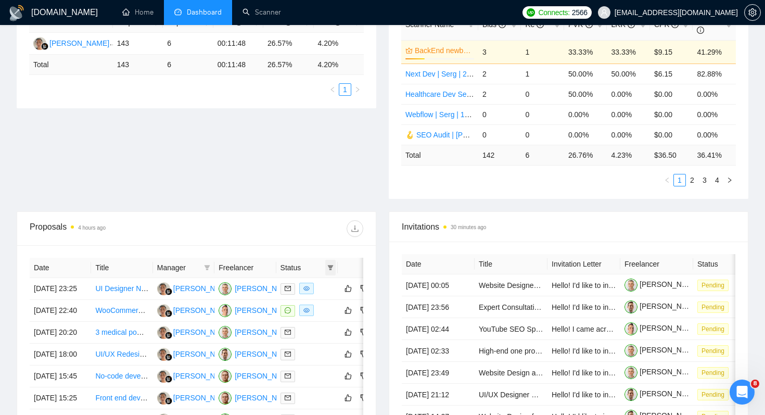
click at [331, 270] on icon "filter" at bounding box center [330, 267] width 6 height 6
click at [321, 291] on span "Chat" at bounding box center [305, 287] width 50 height 11
checkbox input "true"
click at [326, 327] on span "OK" at bounding box center [322, 324] width 10 height 11
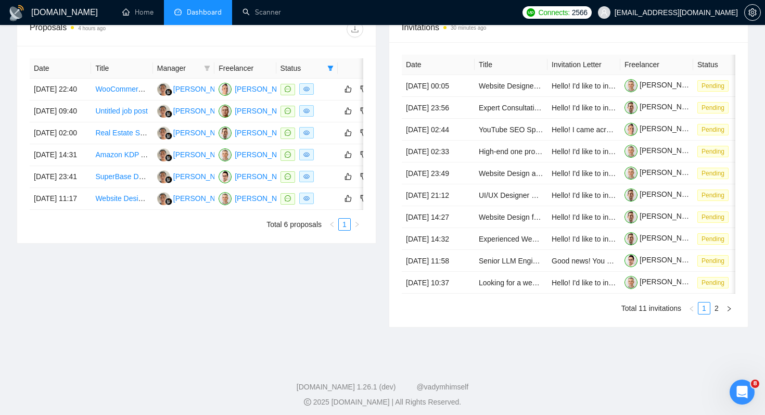
scroll to position [417, 0]
click at [131, 115] on link "Untitled job post" at bounding box center [121, 110] width 52 height 8
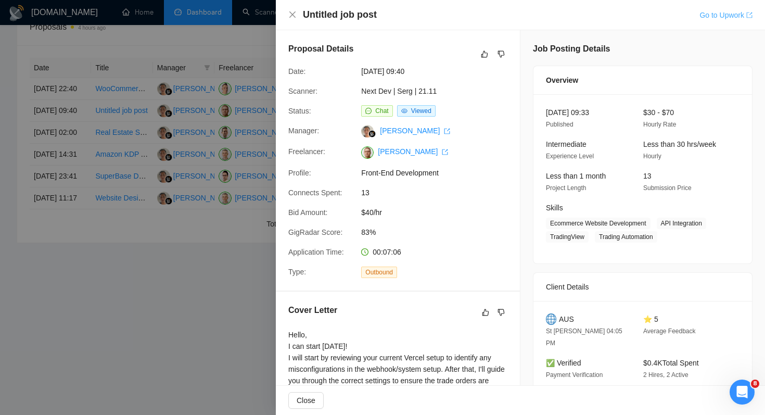
click at [730, 13] on link "Go to Upwork" at bounding box center [726, 15] width 53 height 8
click at [247, 344] on div at bounding box center [382, 207] width 765 height 415
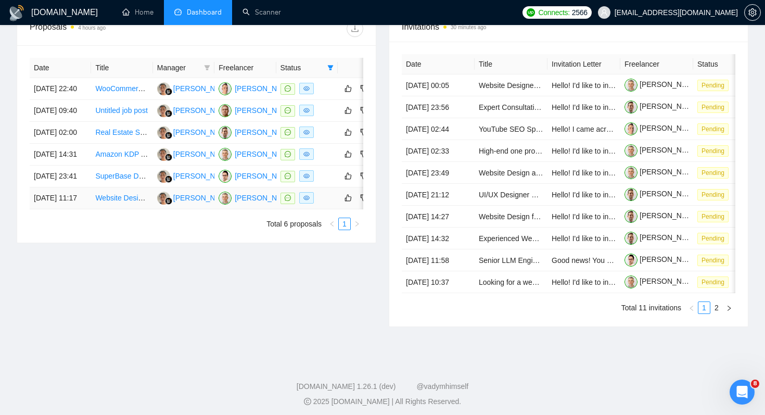
click at [129, 202] on link "Website Designer Needed for Authority Affiliate Website & Brand Creation" at bounding box center [213, 198] width 237 height 8
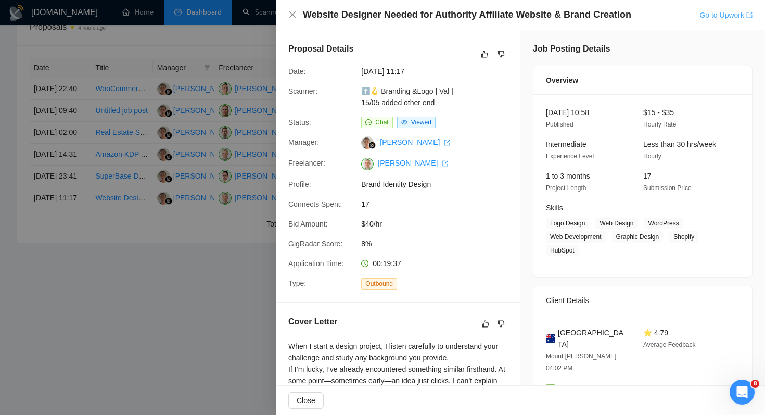
click at [724, 14] on link "Go to Upwork" at bounding box center [726, 15] width 53 height 8
click at [106, 354] on div at bounding box center [382, 207] width 765 height 415
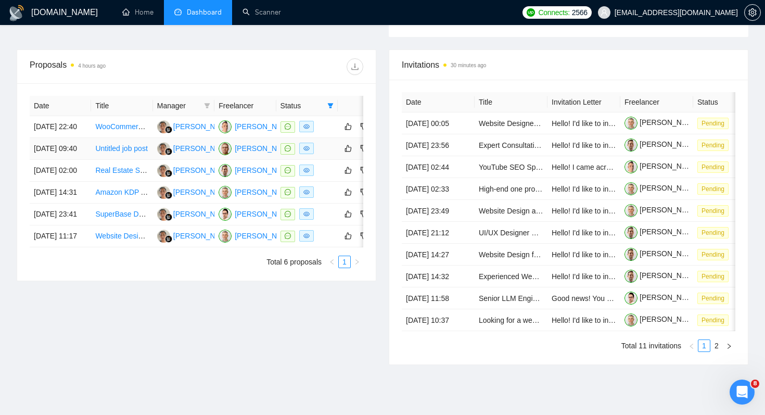
scroll to position [374, 0]
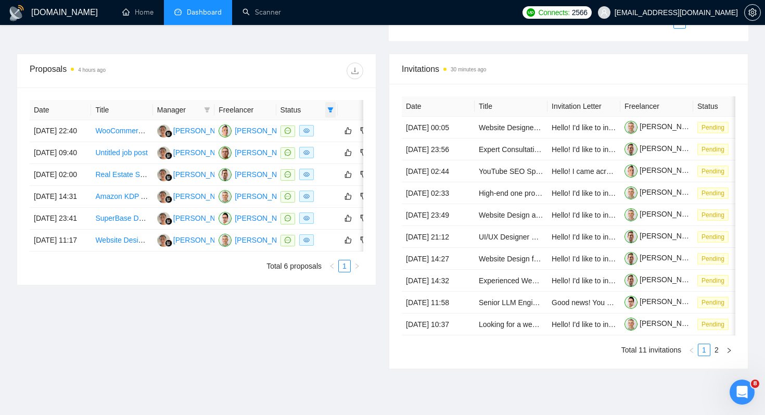
click at [330, 106] on span at bounding box center [330, 110] width 10 height 16
click at [324, 145] on span "Sent" at bounding box center [305, 146] width 50 height 11
checkbox input "true"
click at [324, 130] on span "Chat" at bounding box center [305, 129] width 50 height 11
checkbox input "false"
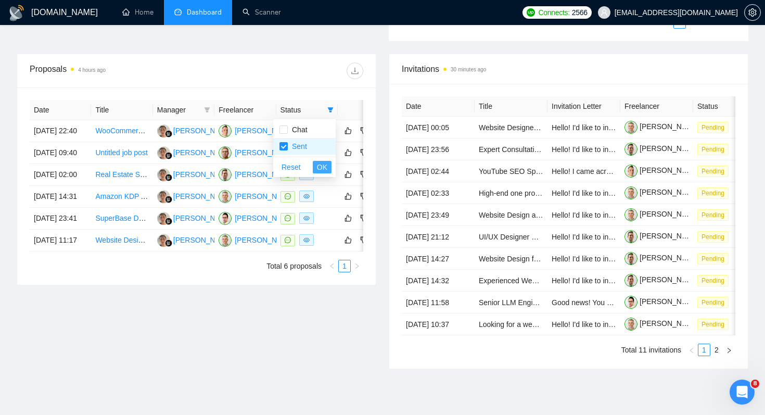
click at [323, 163] on span "OK" at bounding box center [322, 166] width 10 height 11
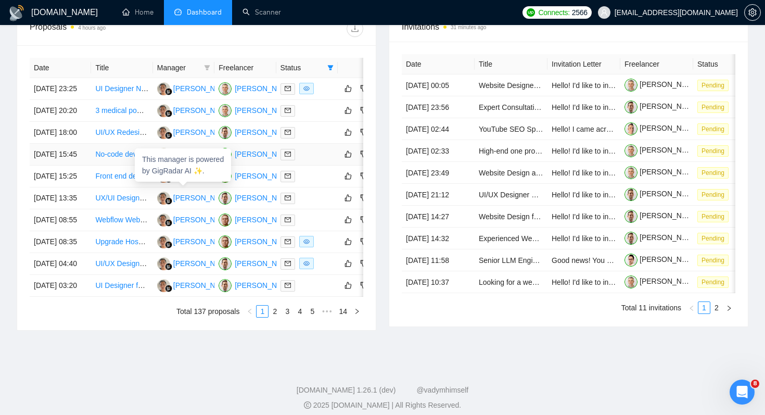
scroll to position [418, 0]
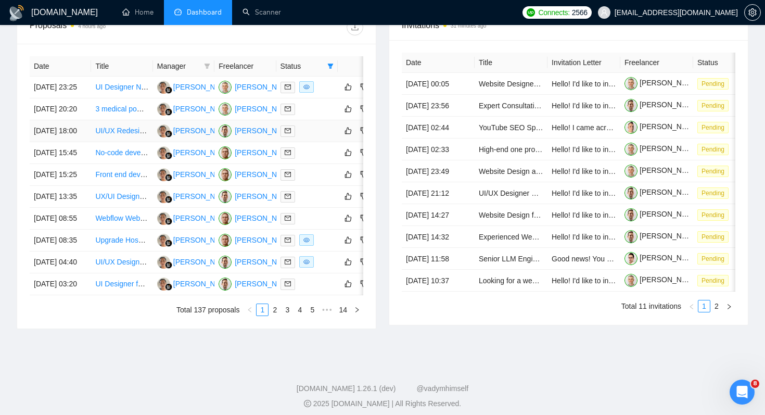
click at [123, 135] on link "UI/UX Redesign for Home Recipe Management Web App" at bounding box center [187, 131] width 185 height 8
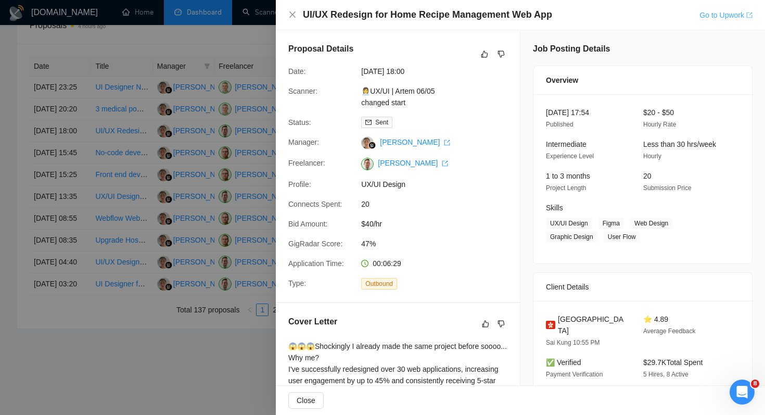
click at [730, 11] on link "Go to Upwork" at bounding box center [726, 15] width 53 height 8
click at [214, 262] on div at bounding box center [382, 207] width 765 height 415
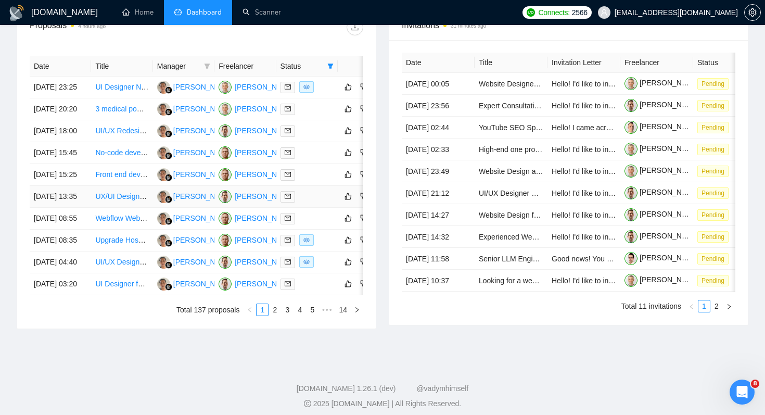
scroll to position [524, 0]
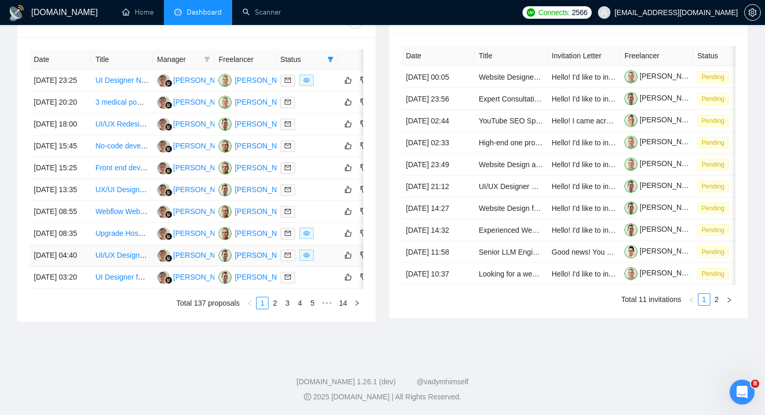
click at [113, 251] on link "UI/UX Designer Needed for Investor Mockup Application" at bounding box center [186, 255] width 182 height 8
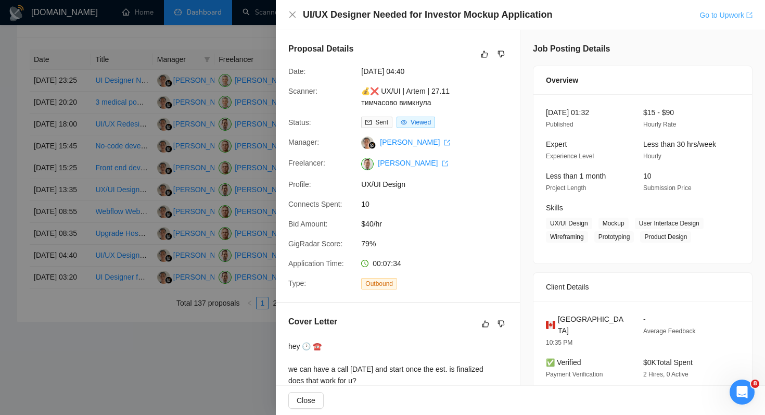
click at [712, 18] on link "Go to Upwork" at bounding box center [726, 15] width 53 height 8
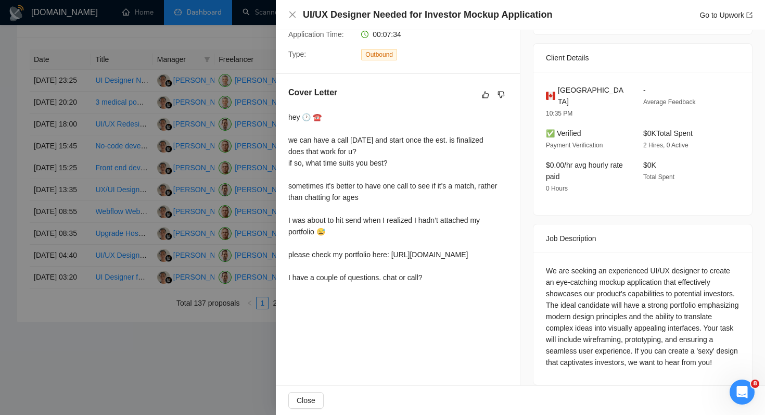
scroll to position [237, 0]
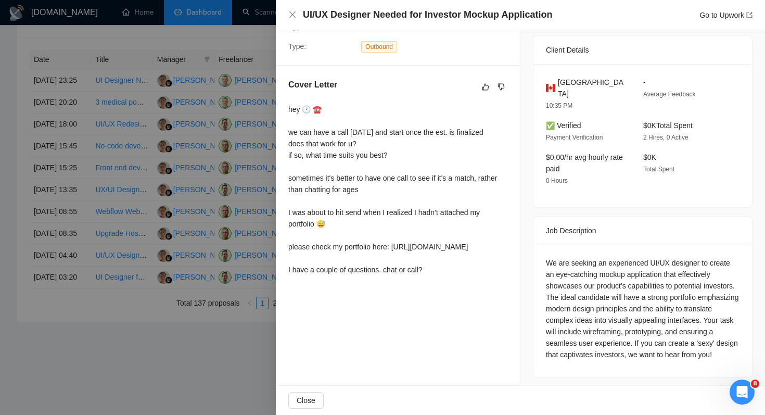
click at [248, 58] on div at bounding box center [382, 207] width 765 height 415
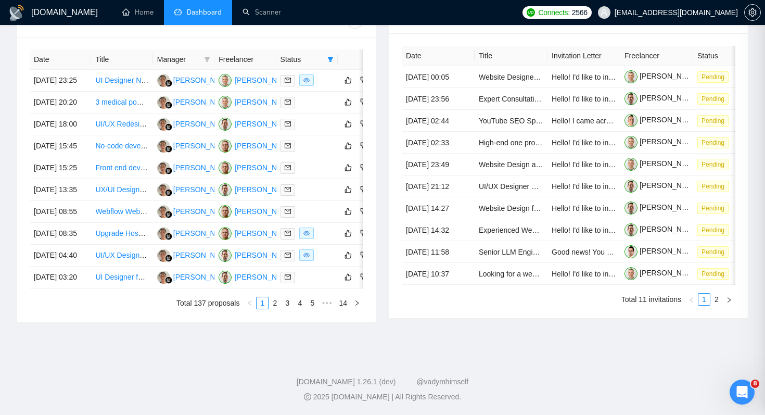
scroll to position [0, 0]
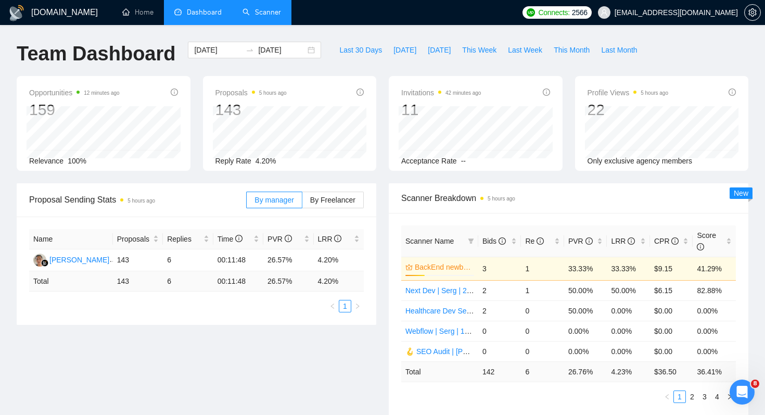
click at [279, 12] on link "Scanner" at bounding box center [262, 12] width 39 height 9
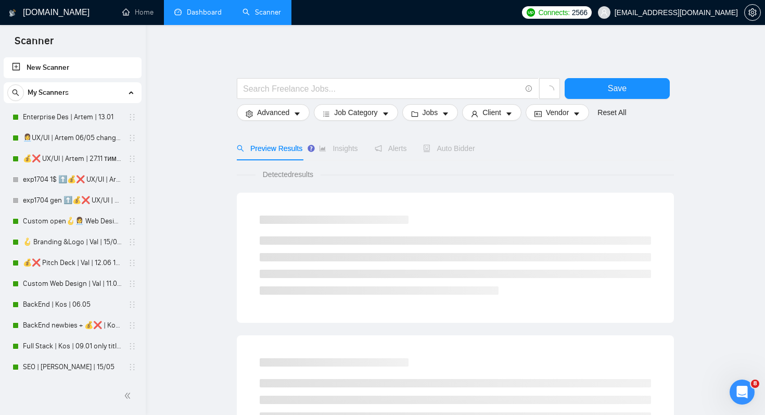
click at [205, 16] on link "Dashboard" at bounding box center [197, 12] width 47 height 9
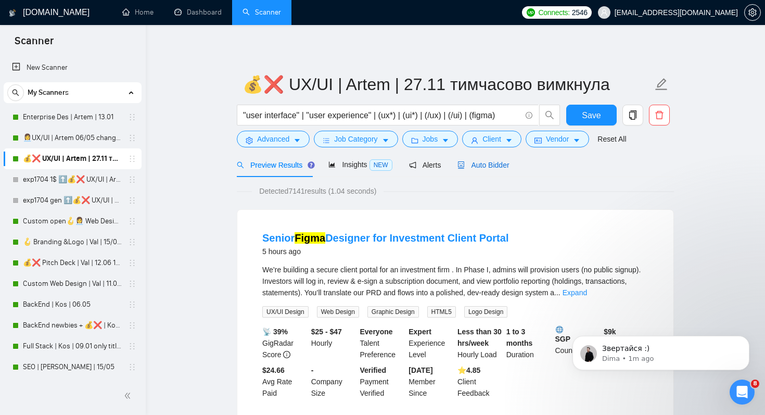
click at [486, 167] on span "Auto Bidder" at bounding box center [484, 165] width 52 height 8
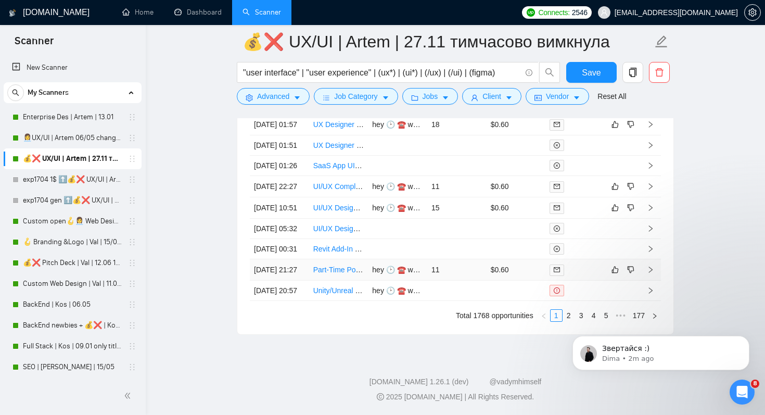
scroll to position [2835, 0]
click at [563, 314] on html "Звертайся :) Dima • 2m ago" at bounding box center [661, 350] width 208 height 73
click at [560, 318] on html "Звертайся :) Dima • 2m ago" at bounding box center [661, 350] width 208 height 73
drag, startPoint x: 679, startPoint y: 277, endPoint x: 594, endPoint y: 298, distance: 87.4
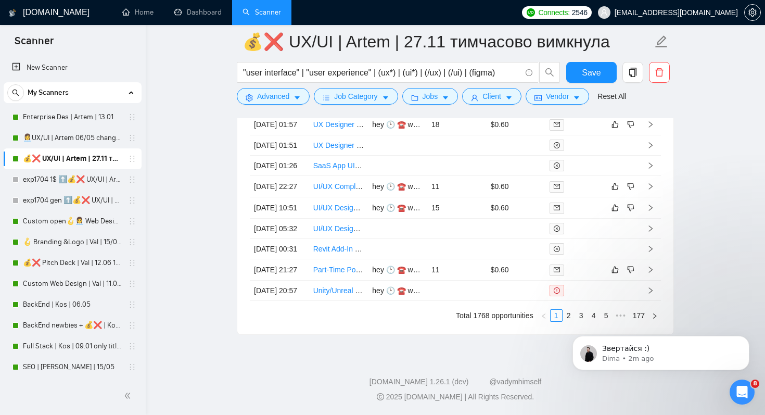
click at [561, 318] on body "Звертайся :) Dima • 2m ago" at bounding box center [661, 350] width 200 height 65
click at [748, 336] on icon "Dismiss notification" at bounding box center [747, 339] width 6 height 6
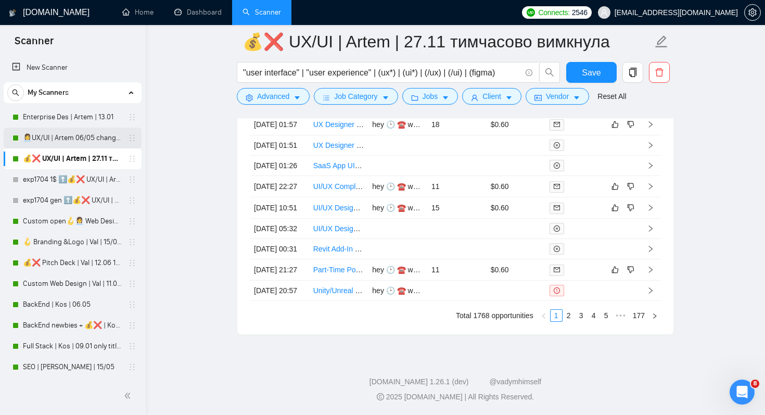
click at [87, 142] on link "👩‍💼UX/UI | Artem 06/05 changed start" at bounding box center [72, 138] width 99 height 21
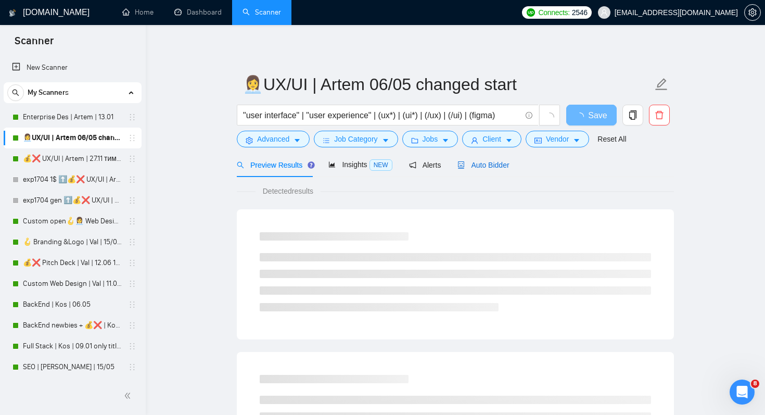
click at [487, 165] on span "Auto Bidder" at bounding box center [484, 165] width 52 height 8
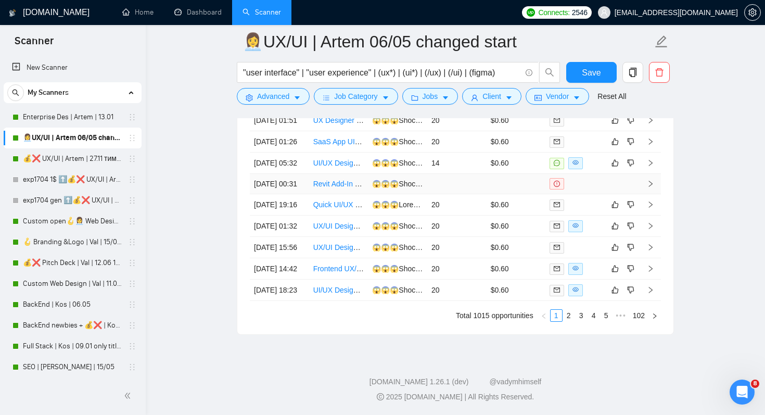
scroll to position [2799, 0]
click at [337, 153] on td "UI/UX Design for PowerBi Dashboard" at bounding box center [338, 163] width 59 height 21
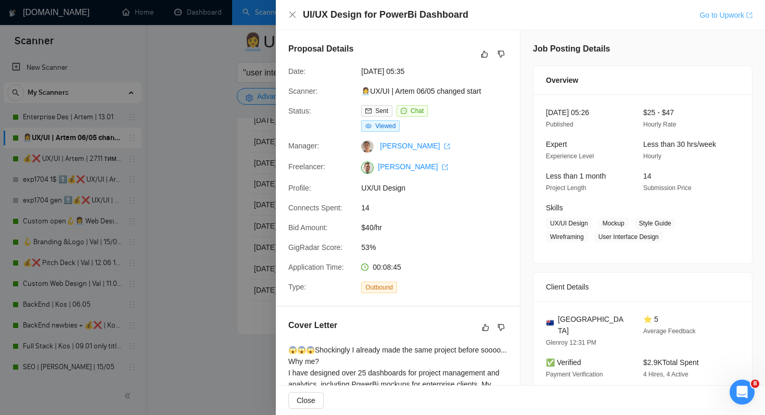
click at [724, 17] on link "Go to Upwork" at bounding box center [726, 15] width 53 height 8
click at [243, 65] on div at bounding box center [382, 207] width 765 height 415
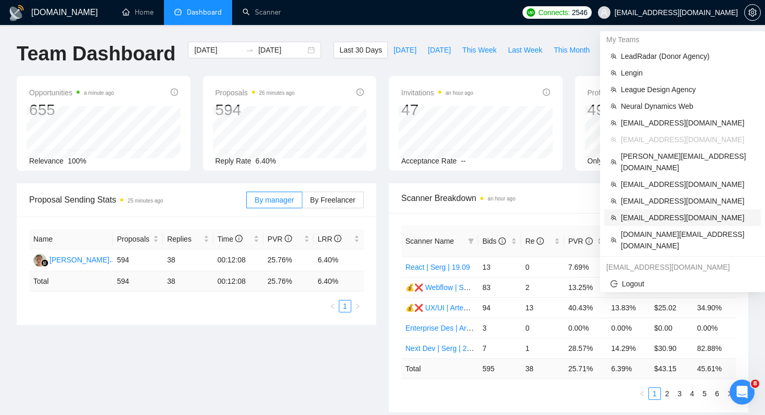
click at [624, 212] on span "[EMAIL_ADDRESS][DOMAIN_NAME]" at bounding box center [688, 217] width 134 height 11
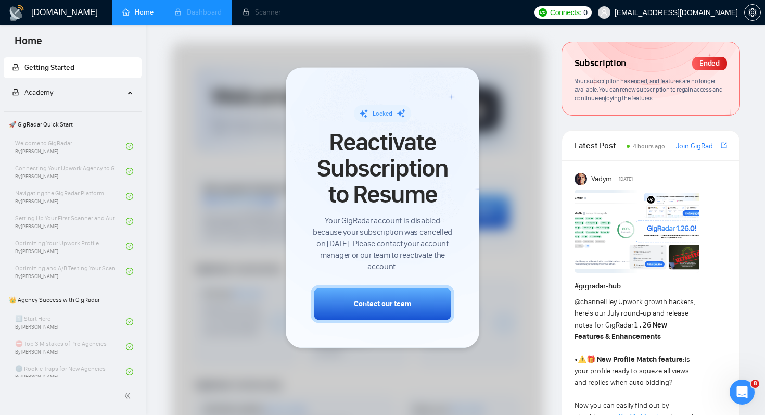
click at [194, 12] on li "Dashboard" at bounding box center [198, 12] width 68 height 25
